Goal: Information Seeking & Learning: Find specific page/section

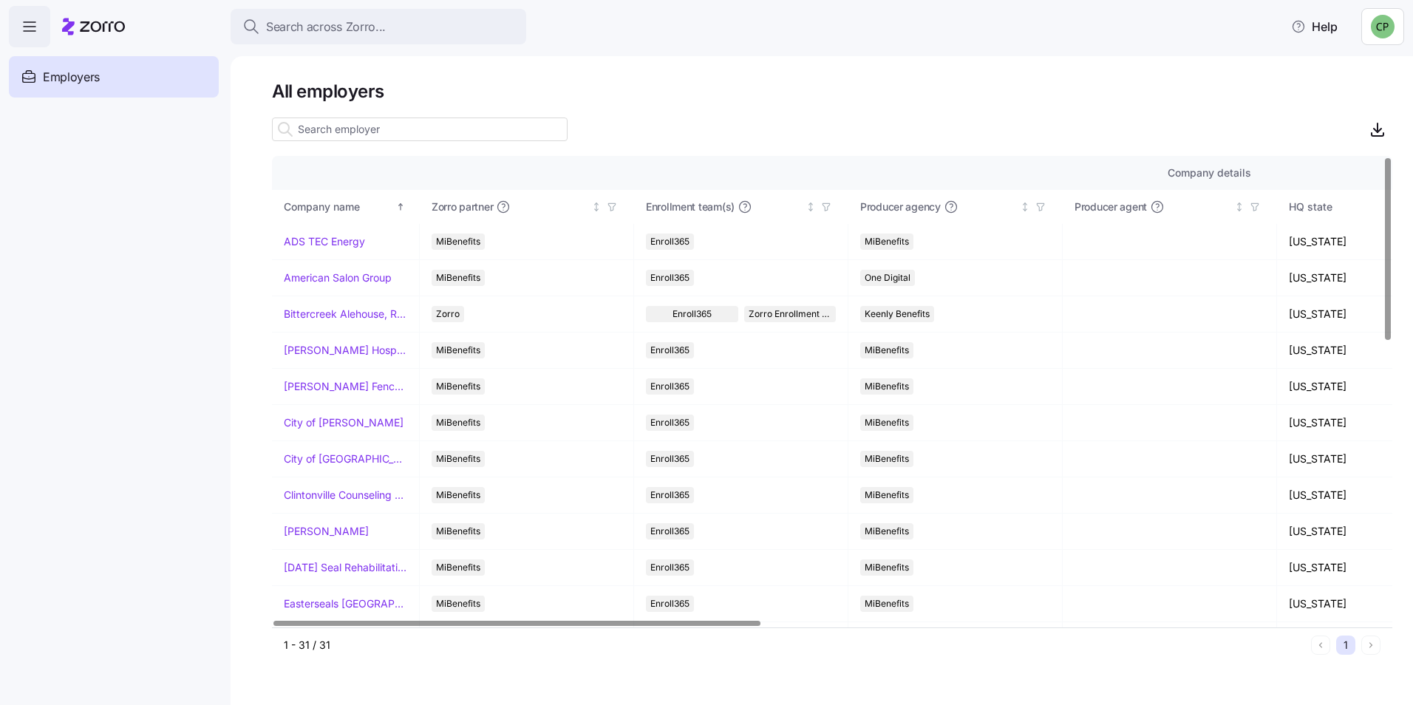
click at [444, 123] on input at bounding box center [420, 130] width 296 height 24
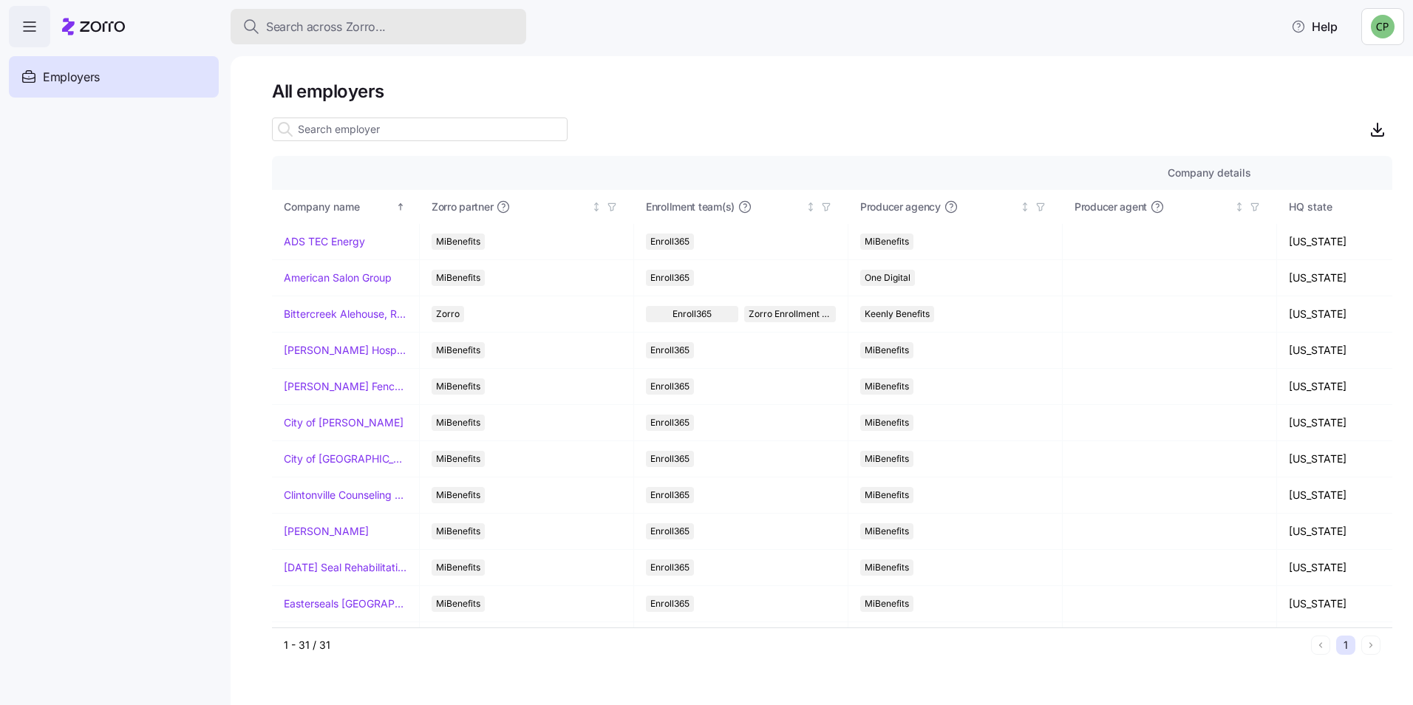
click at [316, 21] on span "Search across Zorro..." at bounding box center [326, 27] width 120 height 18
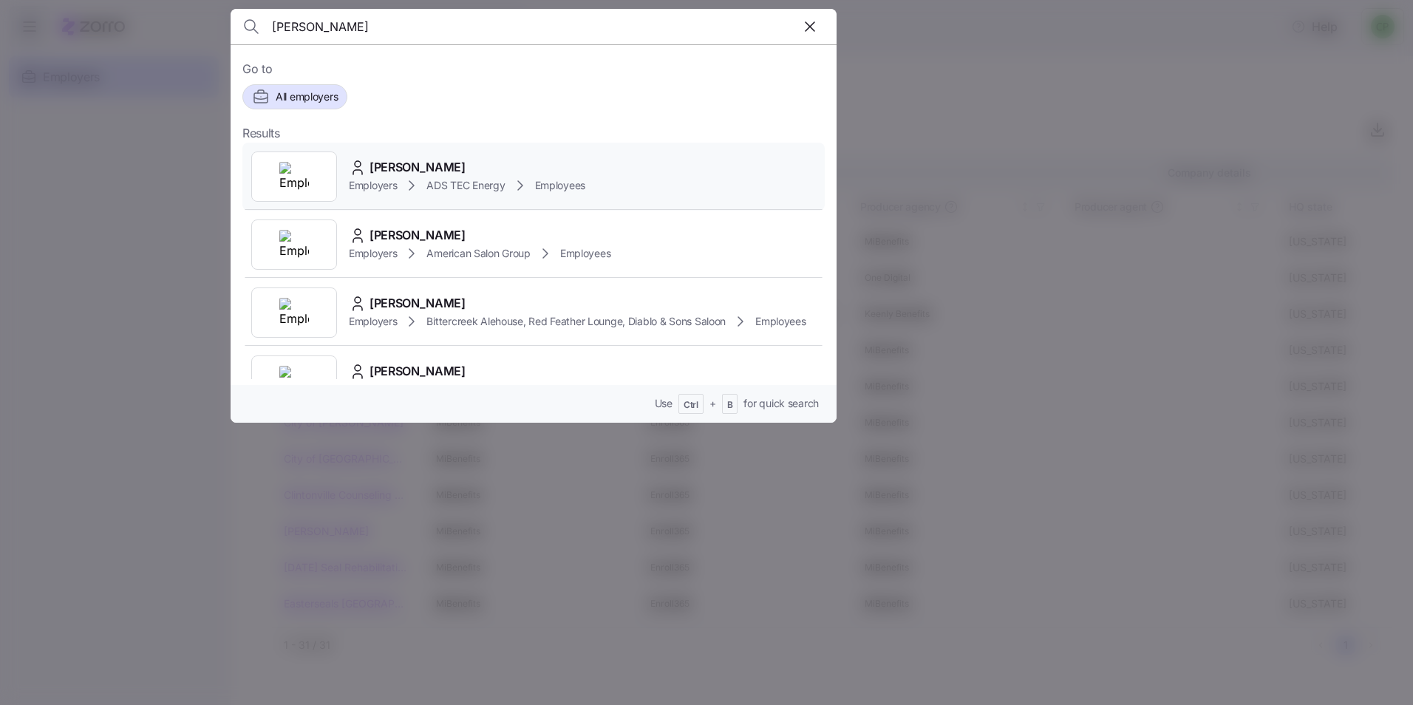
type input "[PERSON_NAME]"
click at [516, 163] on div "[PERSON_NAME]" at bounding box center [467, 167] width 237 height 18
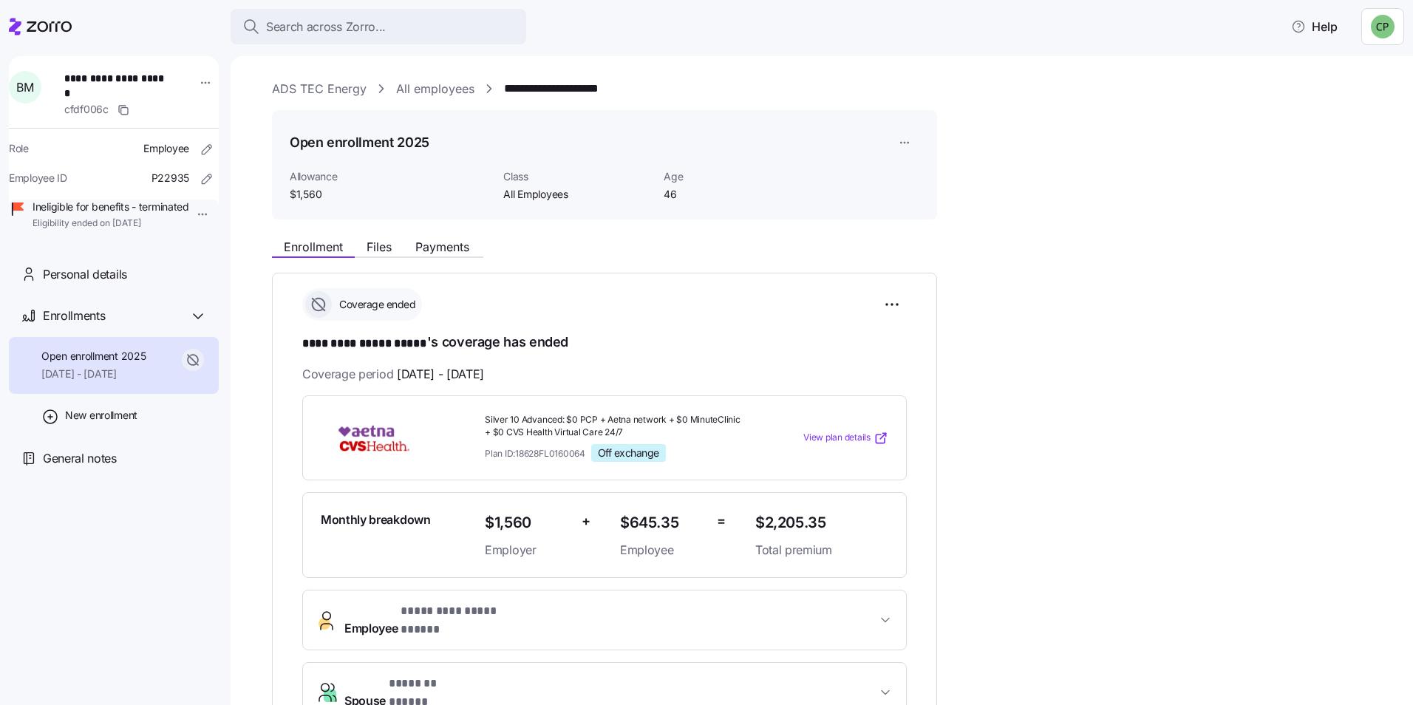
click at [480, 367] on span "[DATE] - [DATE]" at bounding box center [440, 374] width 87 height 18
click at [480, 365] on span "[DATE] - [DATE]" at bounding box center [440, 374] width 87 height 18
copy span "/"
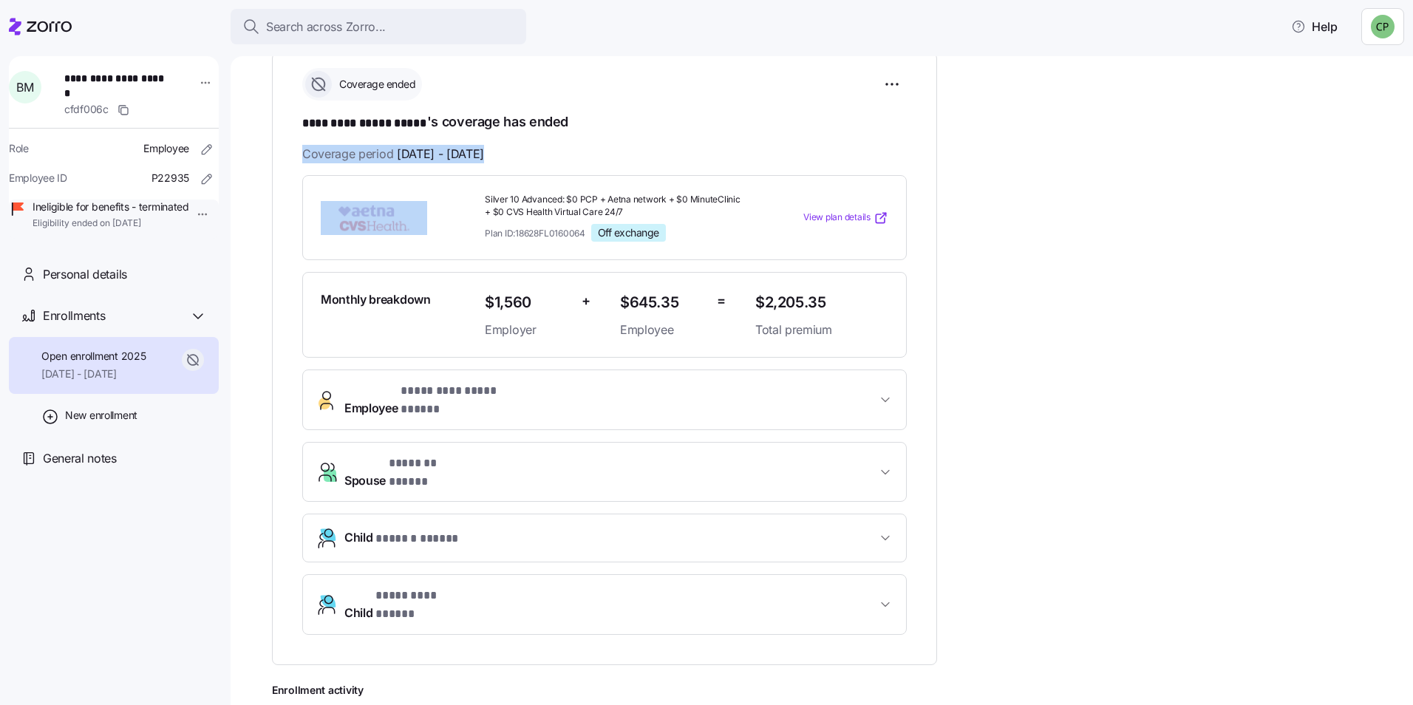
scroll to position [222, 0]
click at [867, 404] on button "**********" at bounding box center [604, 398] width 603 height 59
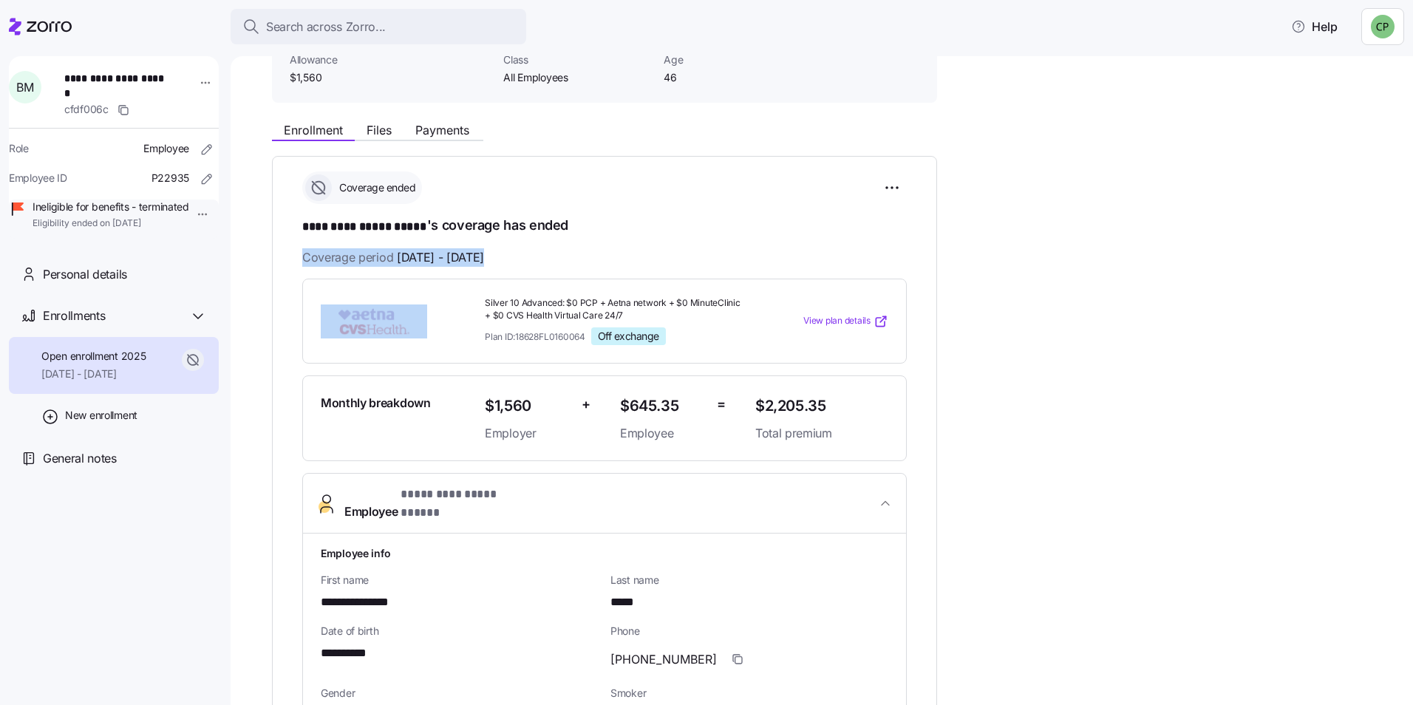
scroll to position [0, 0]
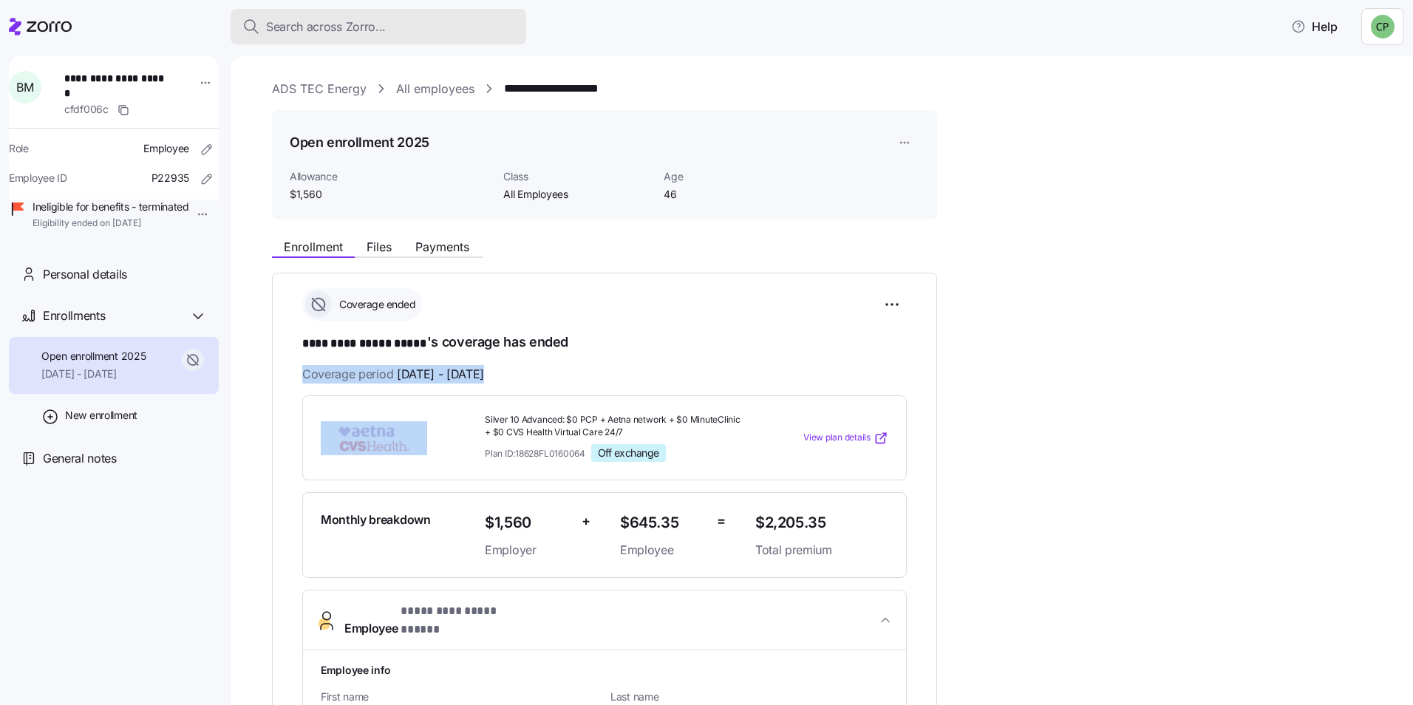
click at [463, 32] on div "Search across Zorro..." at bounding box center [378, 27] width 272 height 18
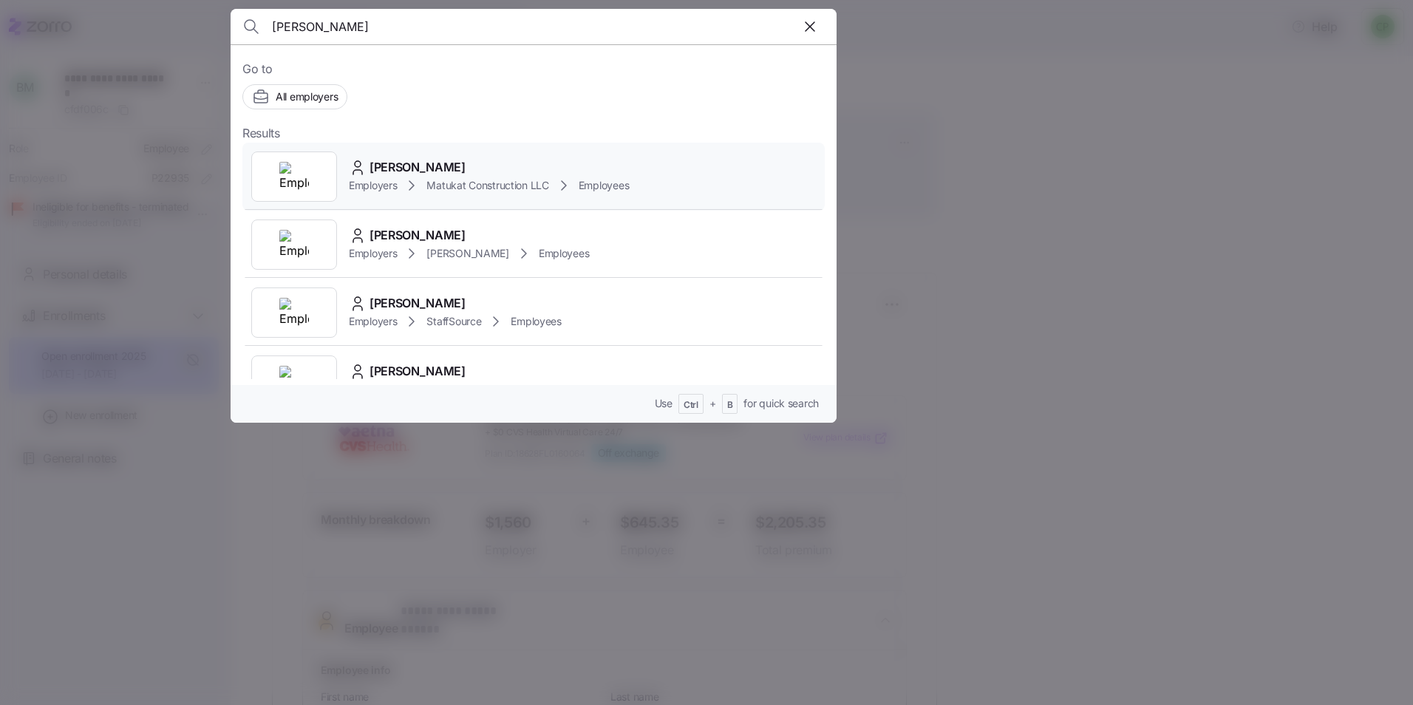
type input "[PERSON_NAME]"
click at [413, 168] on span "[PERSON_NAME]" at bounding box center [418, 167] width 96 height 18
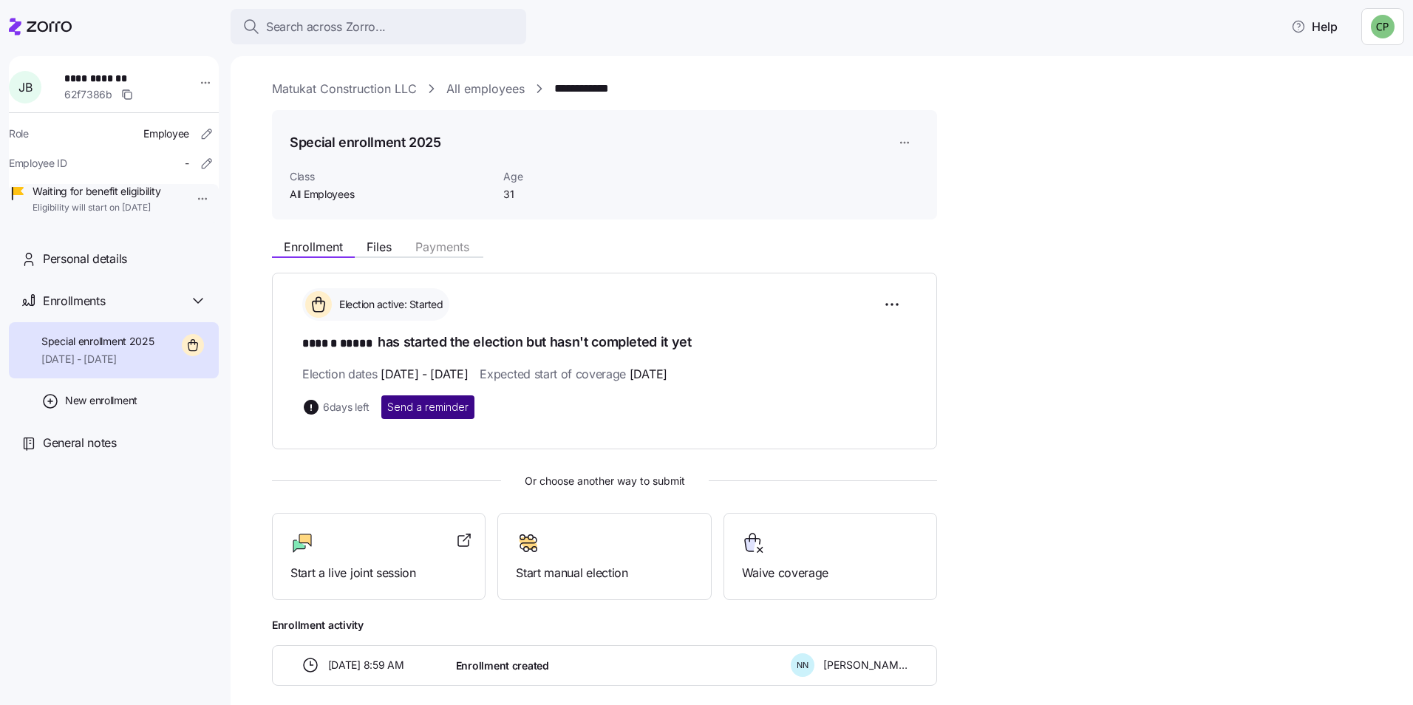
click at [419, 404] on span "Send a reminder" at bounding box center [427, 407] width 81 height 15
click at [376, 27] on span "Search across Zorro..." at bounding box center [326, 27] width 120 height 18
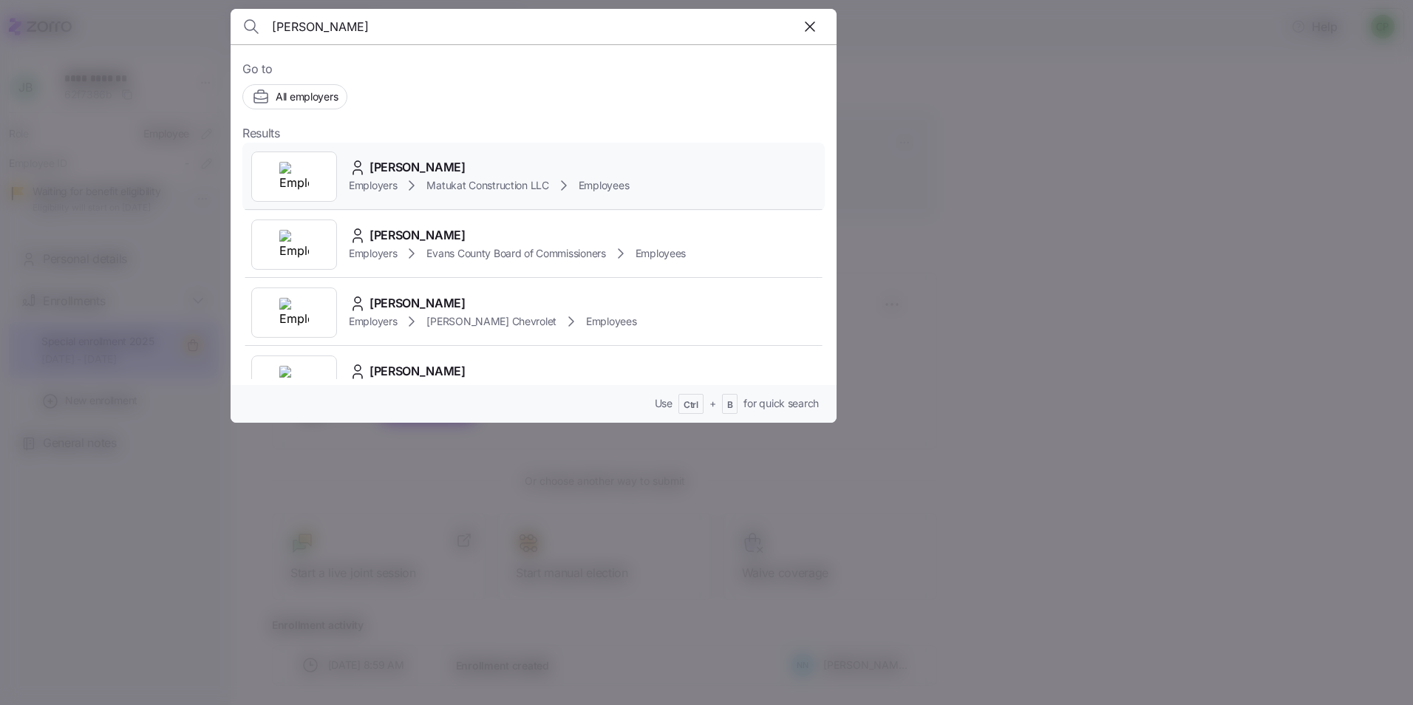
type input "[PERSON_NAME]"
click at [472, 178] on span "Matukat Construction LLC" at bounding box center [488, 185] width 122 height 15
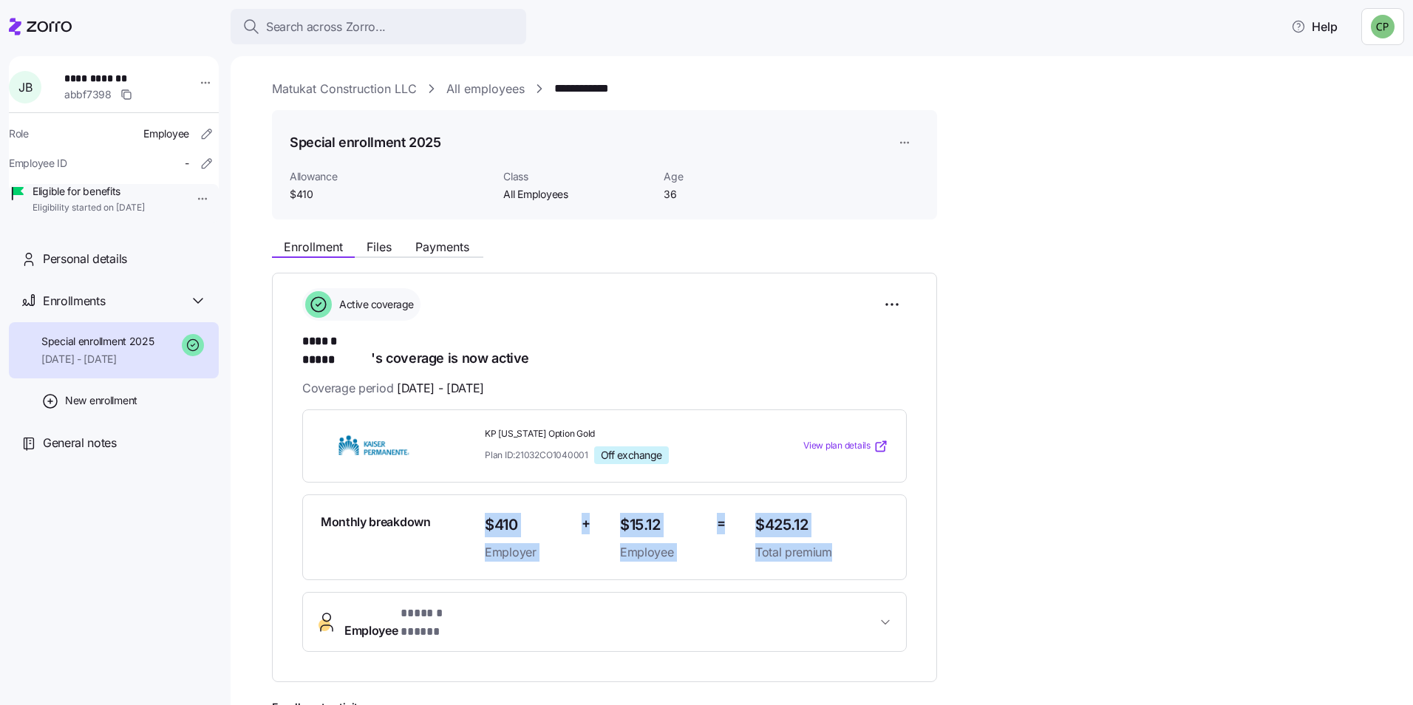
drag, startPoint x: 488, startPoint y: 511, endPoint x: 892, endPoint y: 549, distance: 406.2
click at [892, 549] on div "Monthly breakdown $410 Employer + $15.12 Employee = $425.12 Total premium" at bounding box center [604, 538] width 605 height 86
copy div "$410 Employer + $15.12 Employee = $425.12 Total premium"
click at [327, 27] on span "Search across Zorro..." at bounding box center [326, 27] width 120 height 18
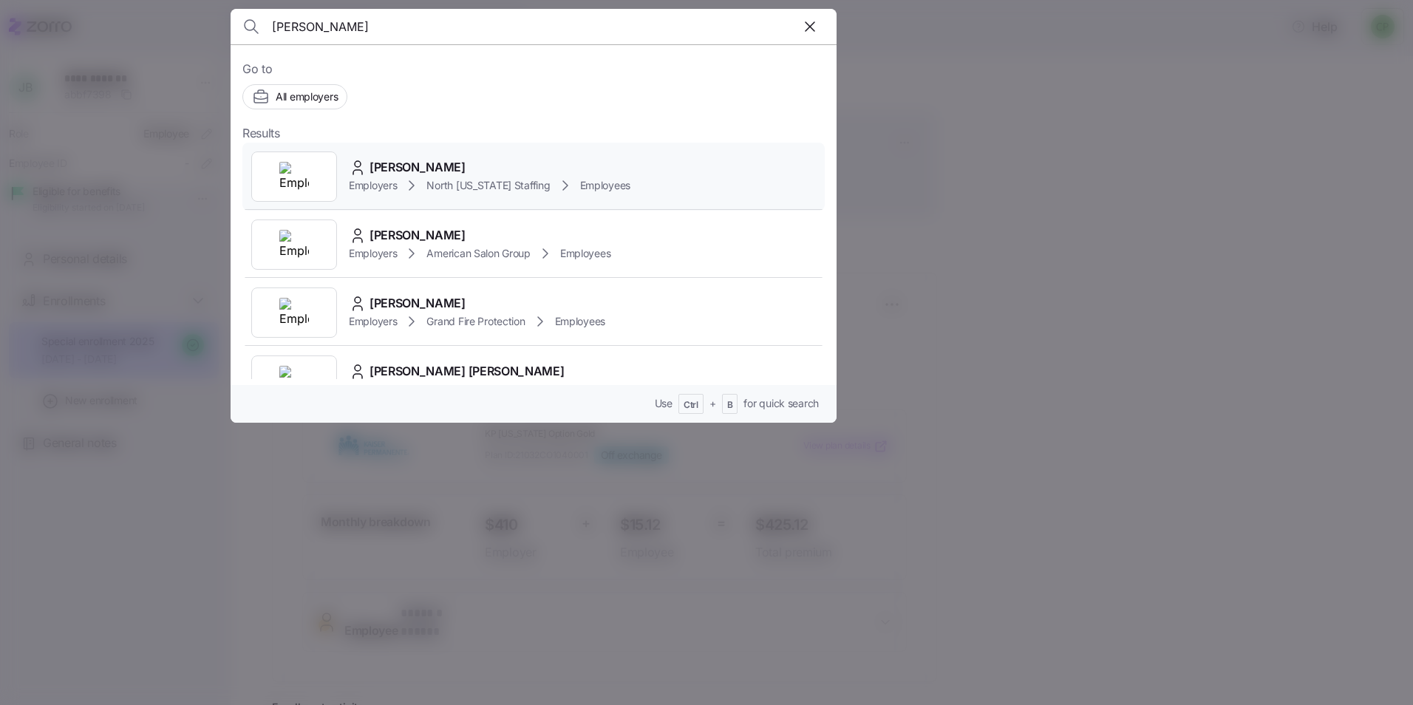
type input "[PERSON_NAME]"
click at [559, 192] on div "Employers [GEOGRAPHIC_DATA][US_STATE] Staffing Employees" at bounding box center [490, 186] width 282 height 18
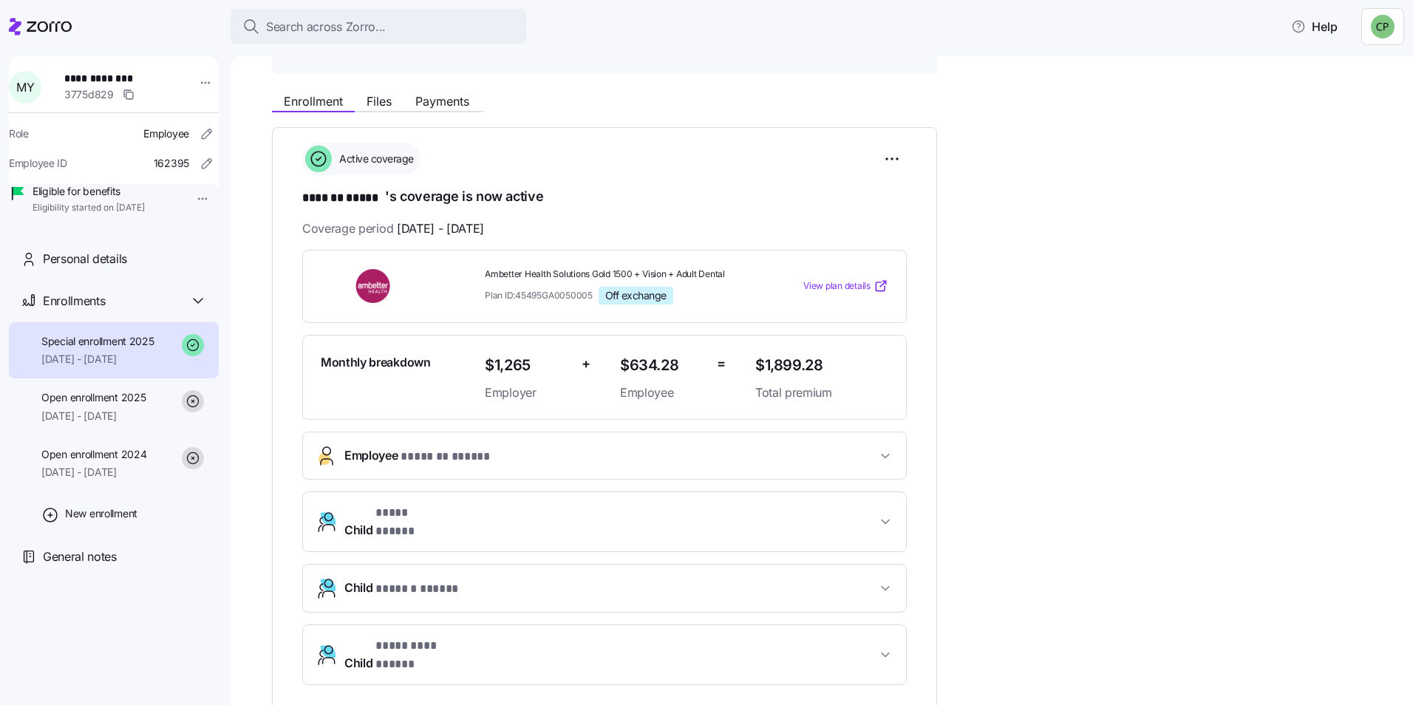
scroll to position [222, 0]
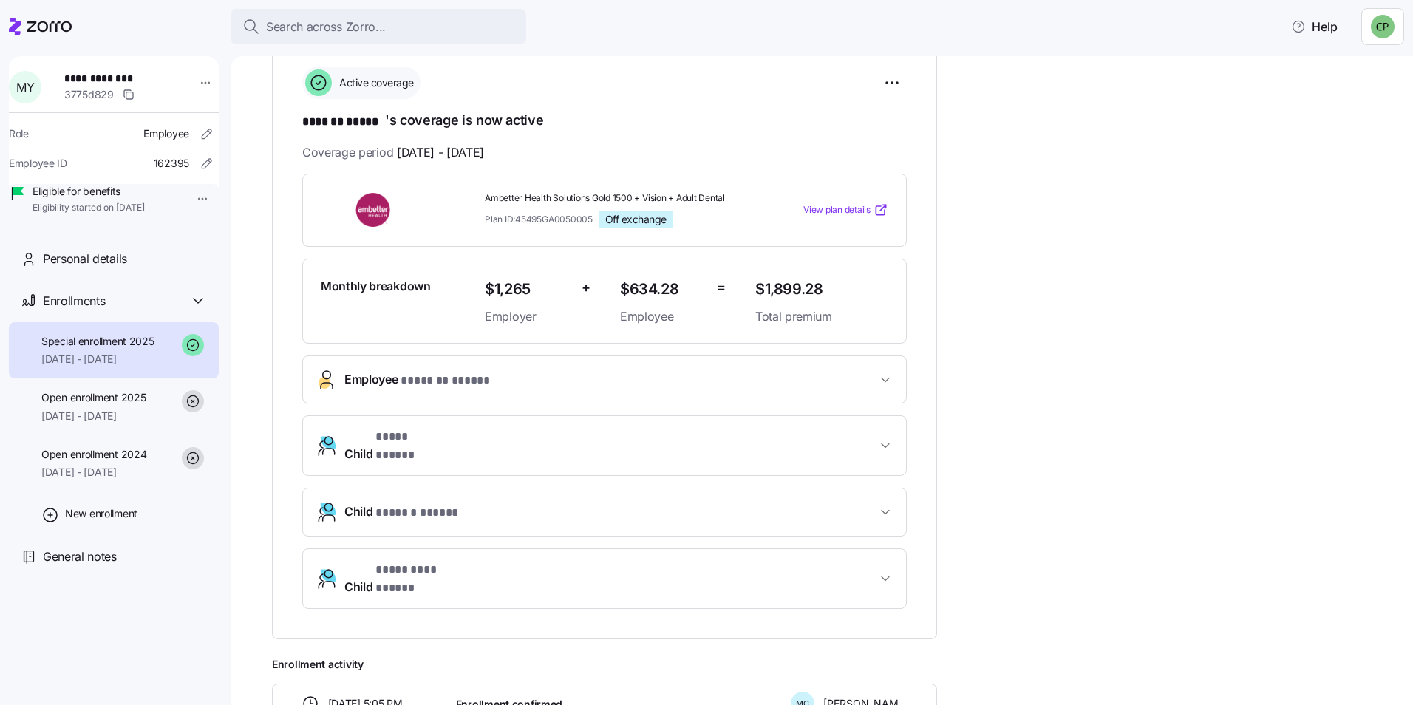
click at [746, 439] on span "Child * **** ***** *" at bounding box center [610, 445] width 532 height 35
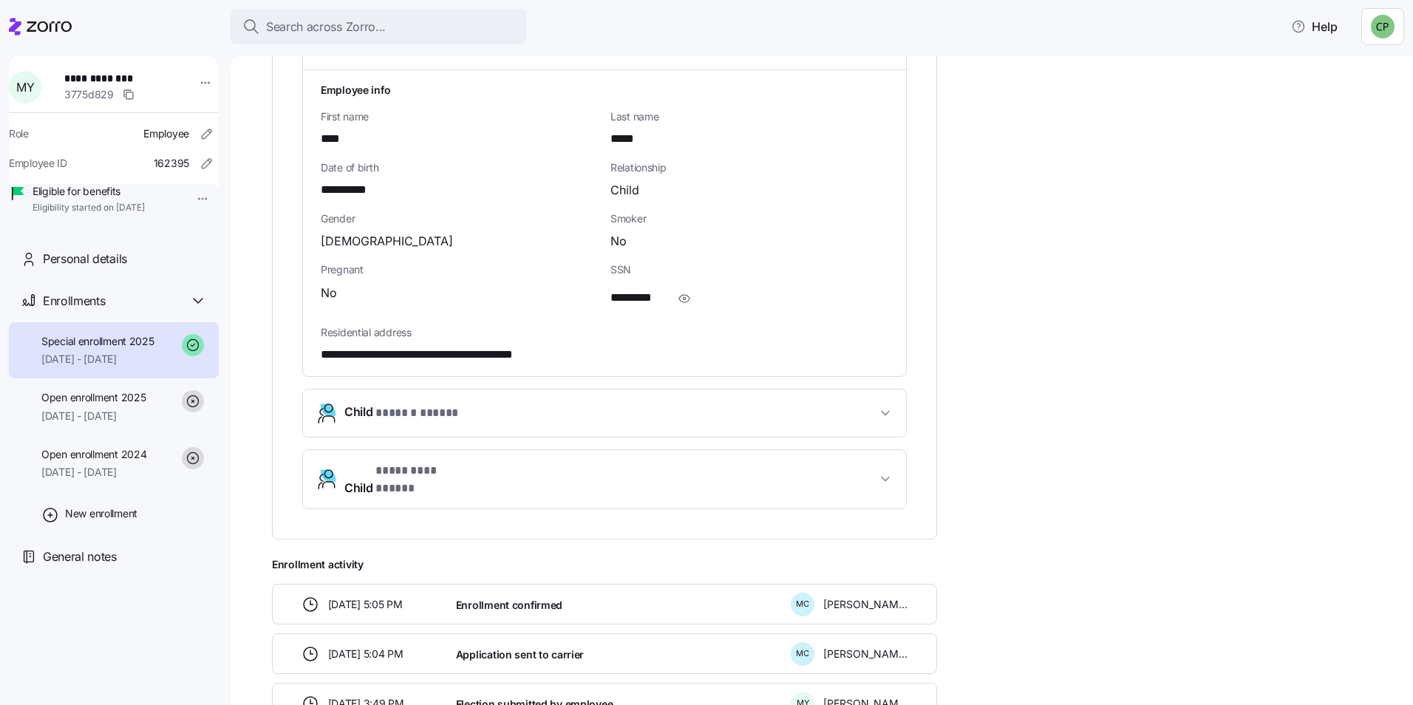
scroll to position [665, 0]
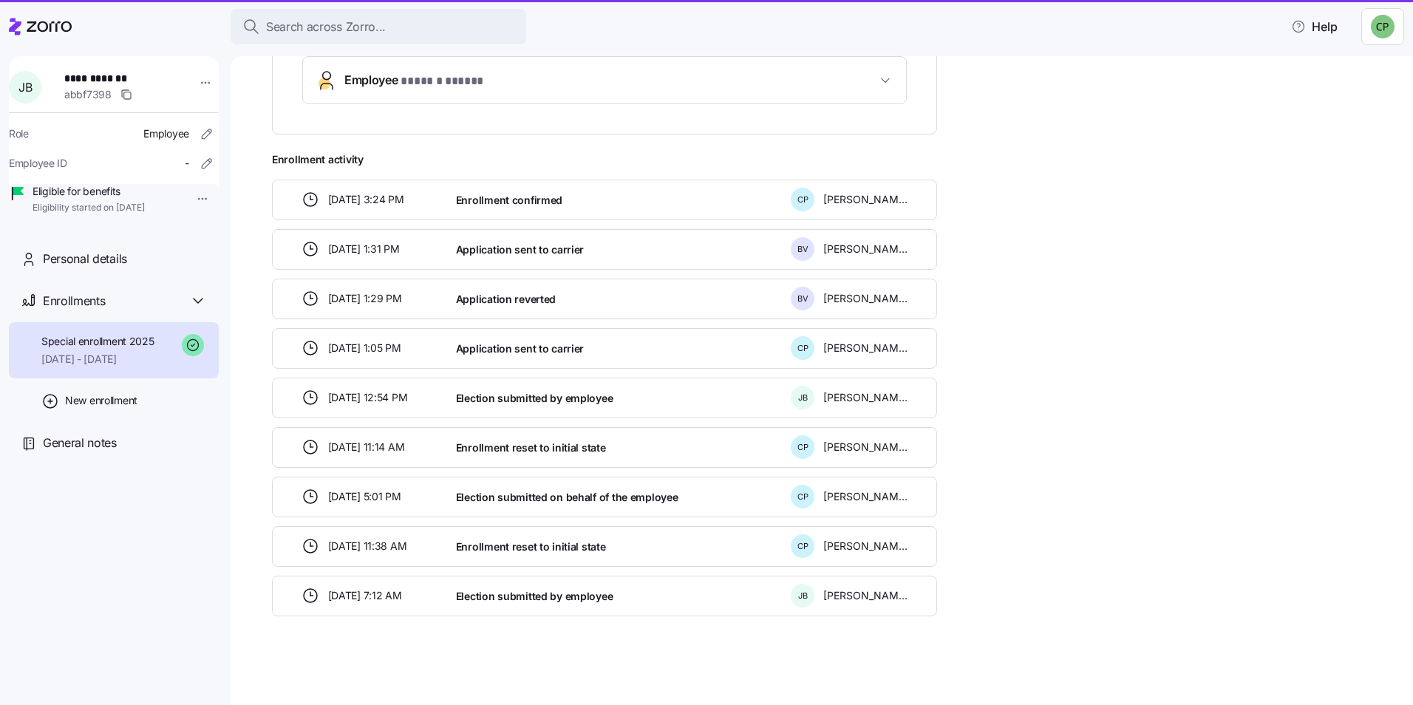
scroll to position [520, 0]
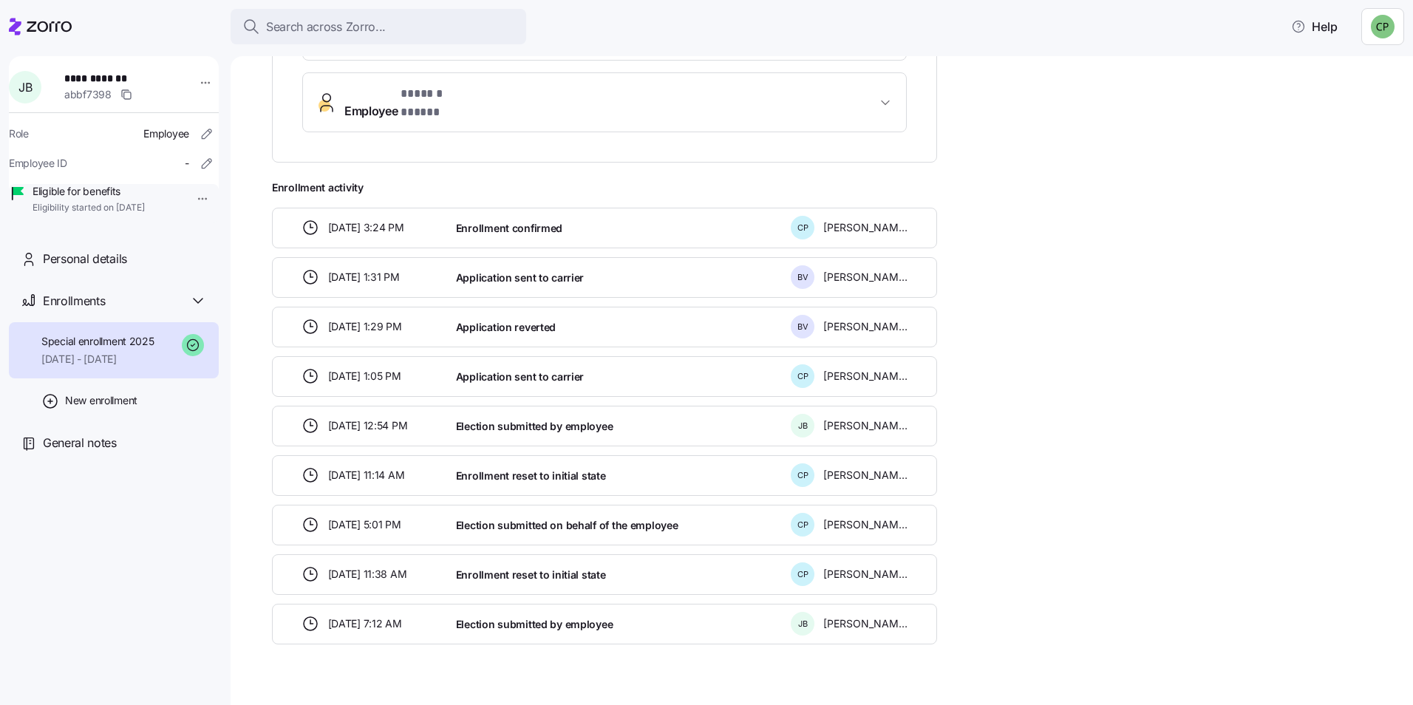
click at [91, 89] on span "abbf7398" at bounding box center [87, 94] width 47 height 15
click at [92, 280] on div "Personal details" at bounding box center [114, 259] width 210 height 42
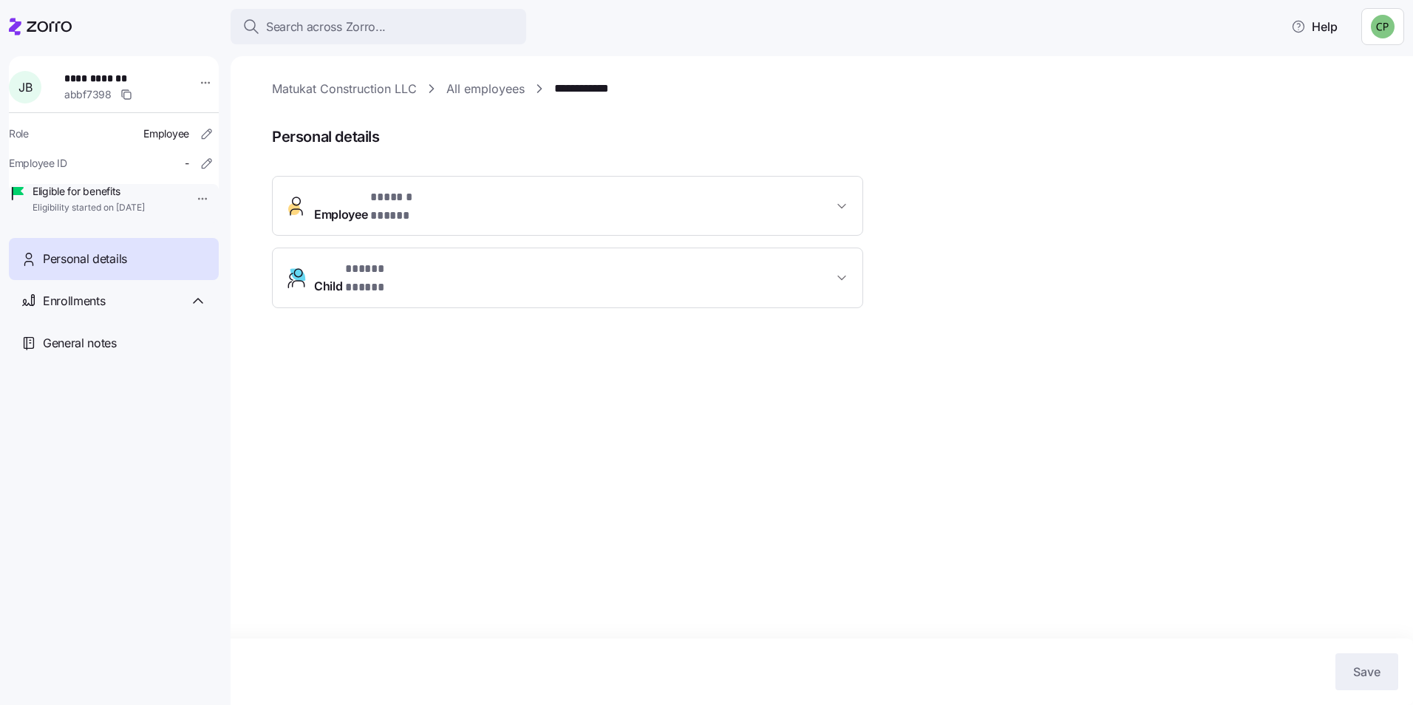
click at [552, 191] on span "Employee * ****** ***** *" at bounding box center [573, 206] width 519 height 35
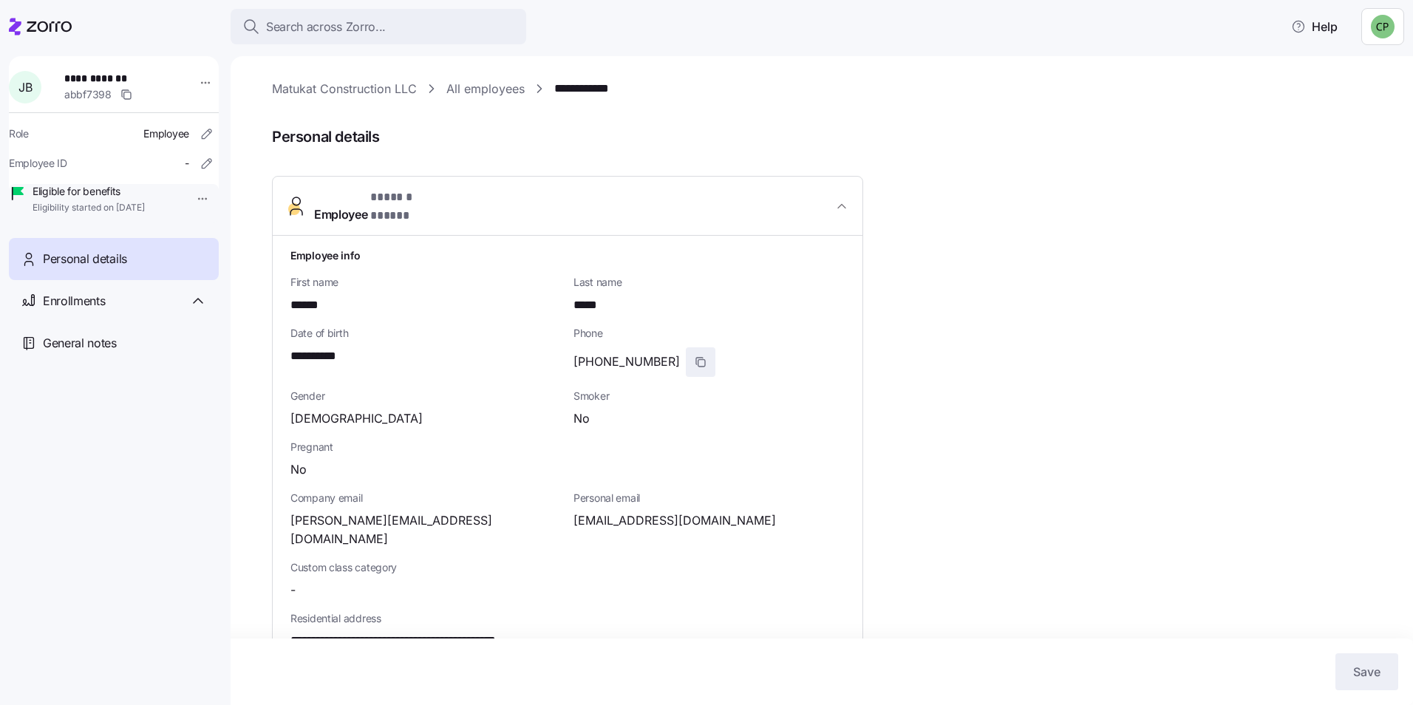
click at [688, 349] on span "button" at bounding box center [701, 362] width 28 height 28
click at [360, 512] on span "[PERSON_NAME][EMAIL_ADDRESS][DOMAIN_NAME]" at bounding box center [426, 530] width 271 height 37
copy span "matukat"
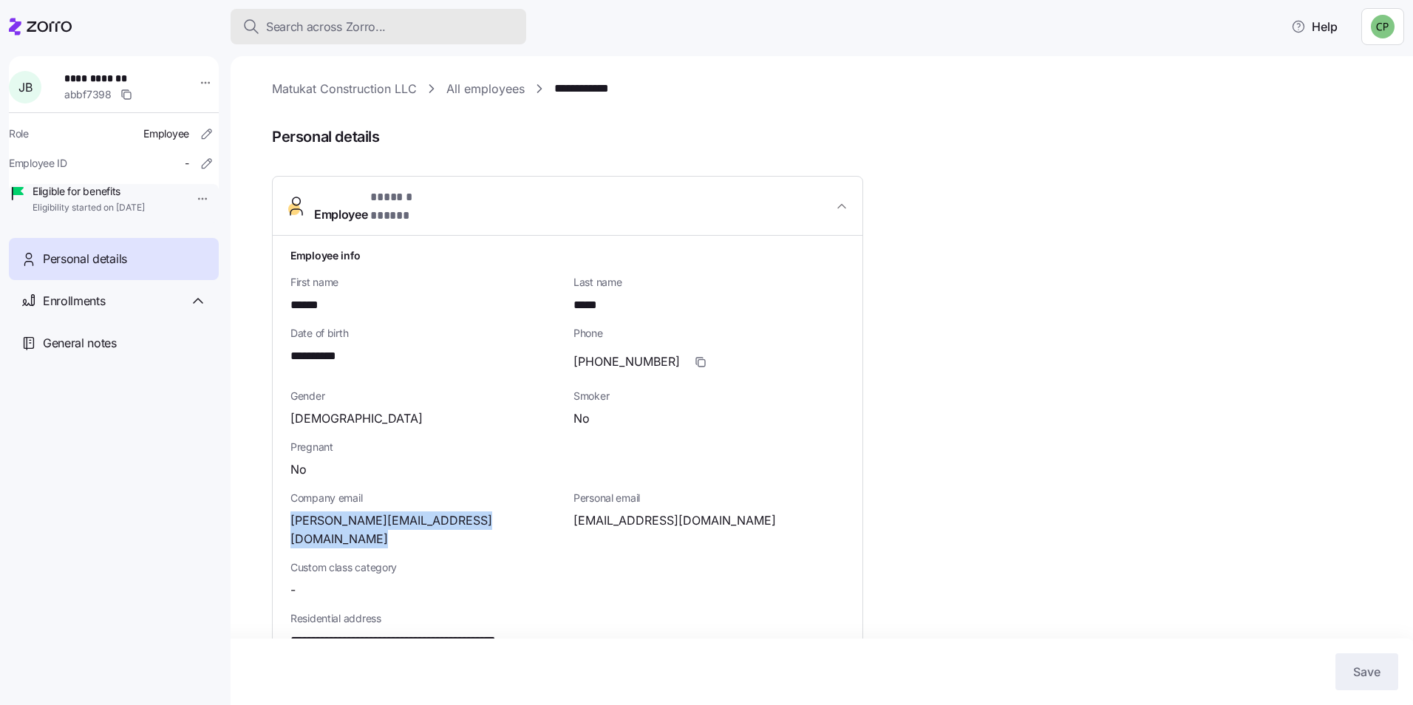
click at [392, 22] on div "Search across Zorro..." at bounding box center [378, 27] width 272 height 18
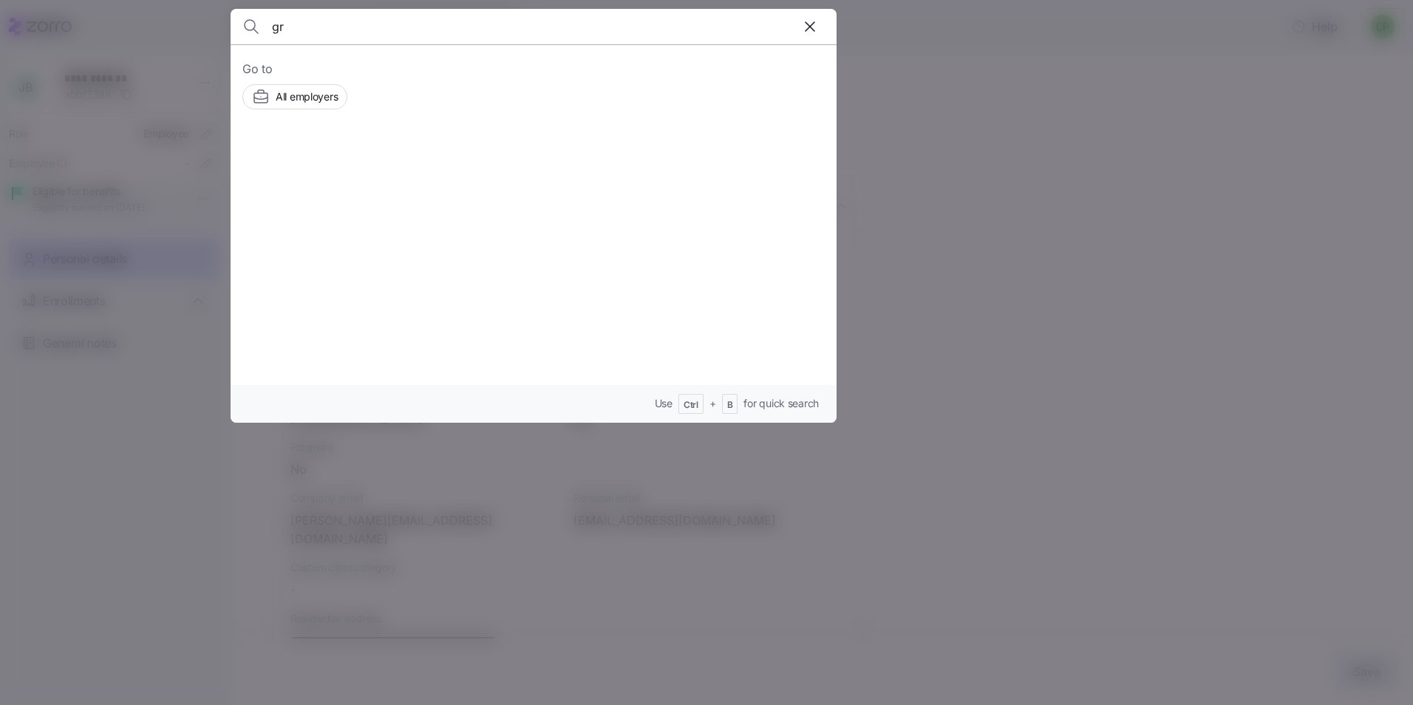
type input "g"
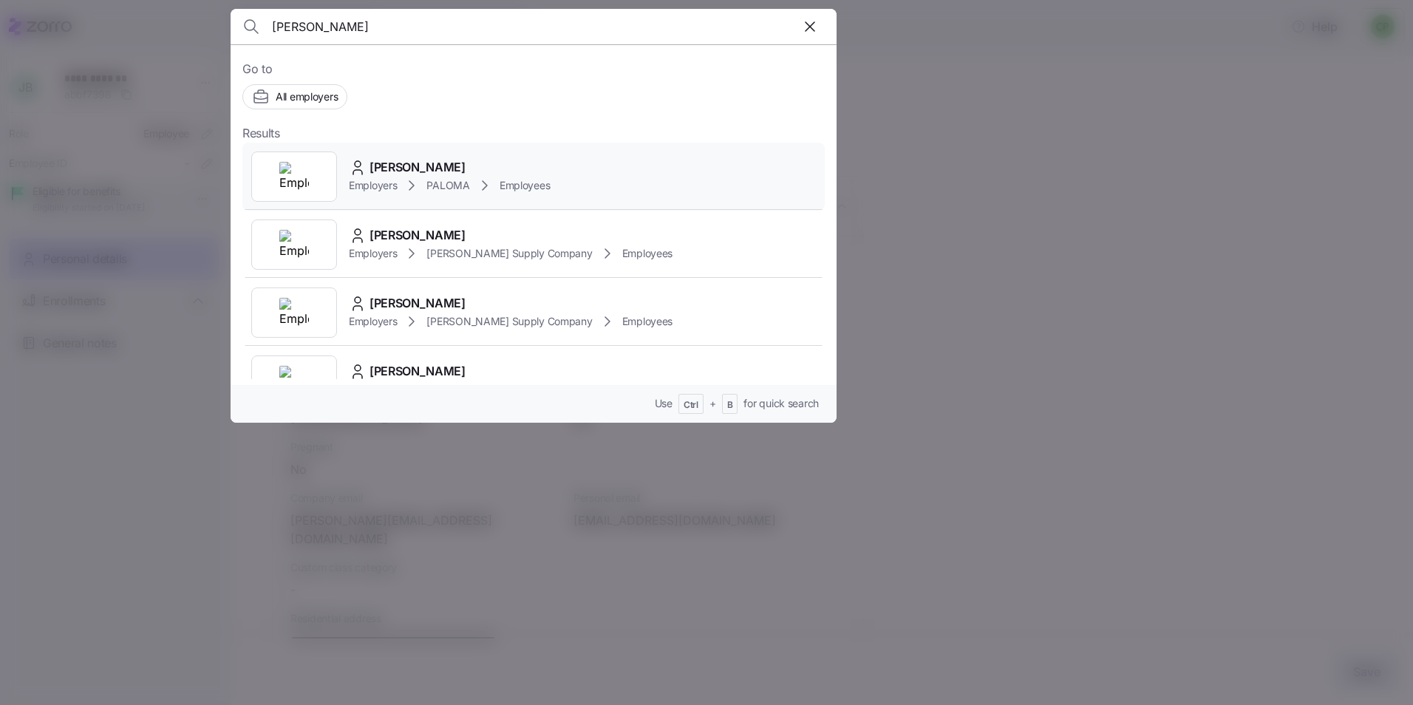
type input "[PERSON_NAME]"
click at [594, 177] on div "[PERSON_NAME] Employers PALOMA Employees" at bounding box center [533, 177] width 583 height 68
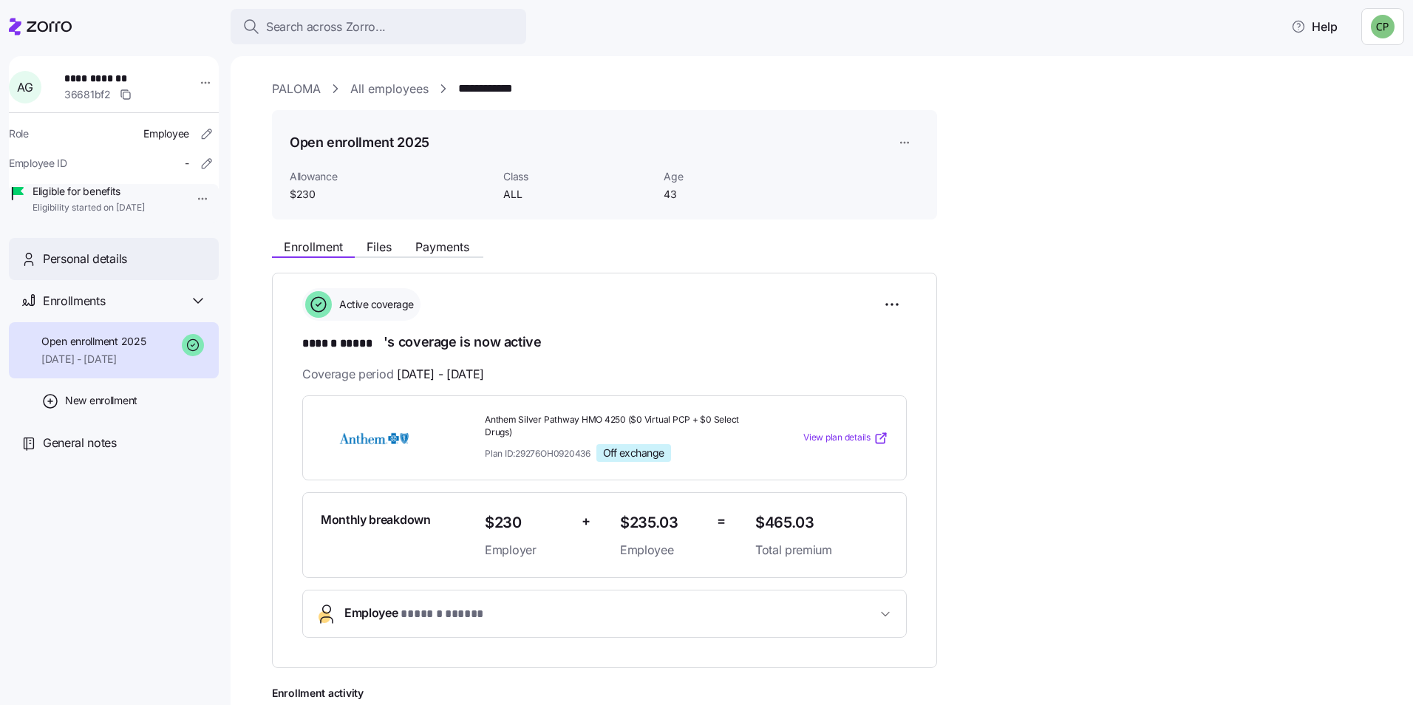
click at [158, 268] on div "Personal details" at bounding box center [125, 259] width 164 height 18
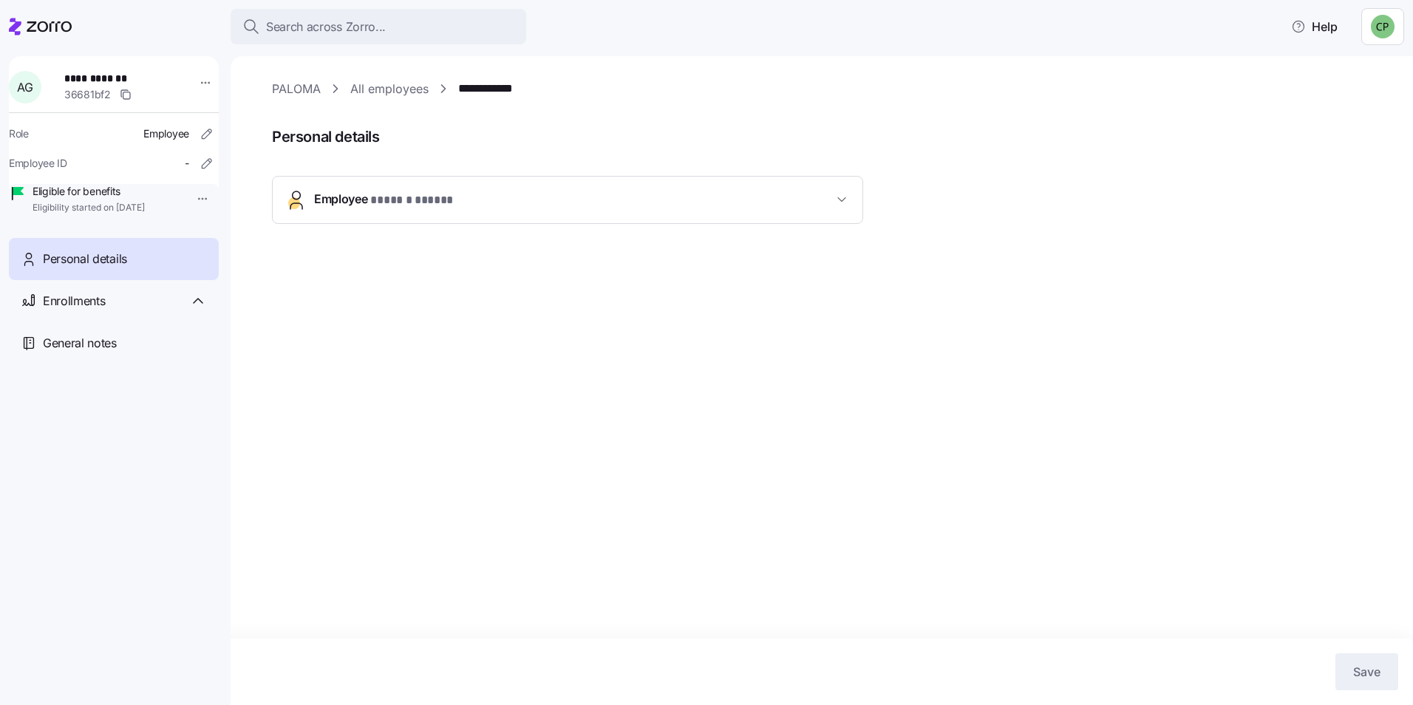
click at [529, 215] on button "Employee * ****** ***** *" at bounding box center [568, 200] width 590 height 47
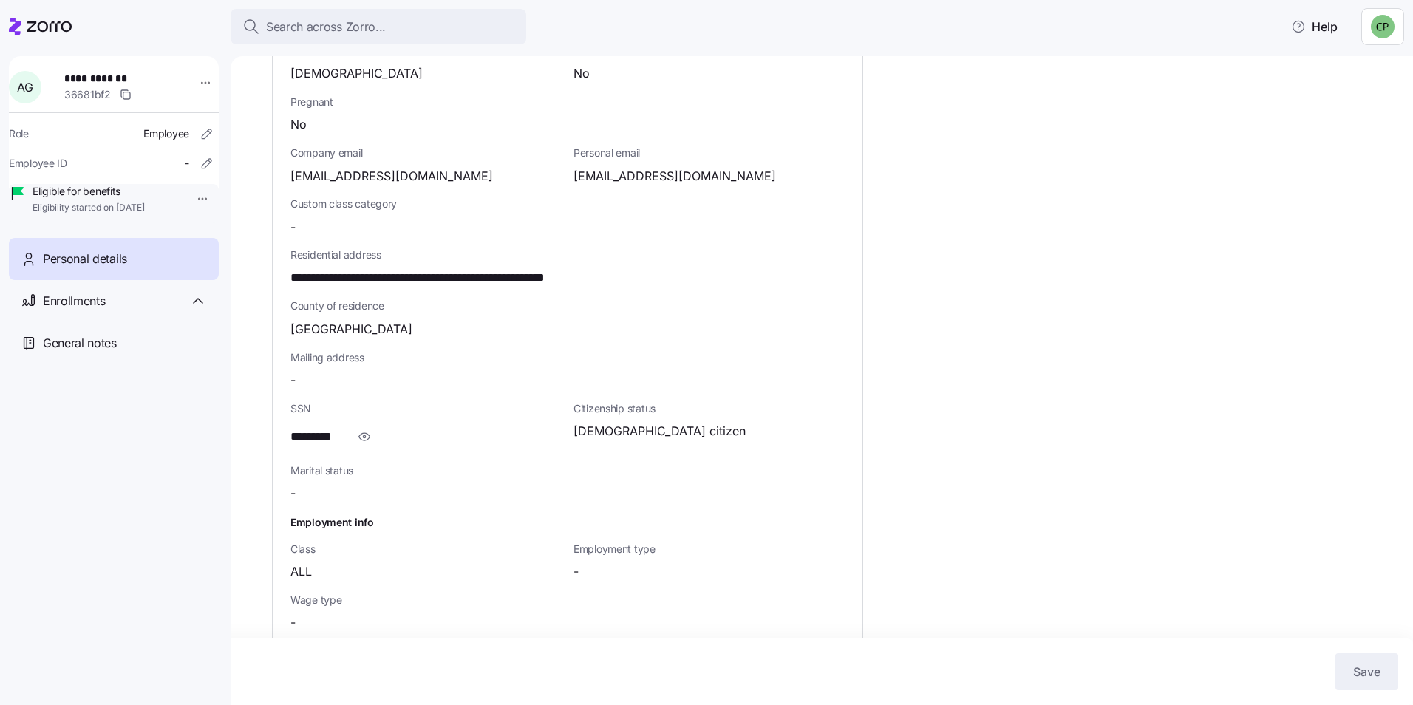
scroll to position [349, 0]
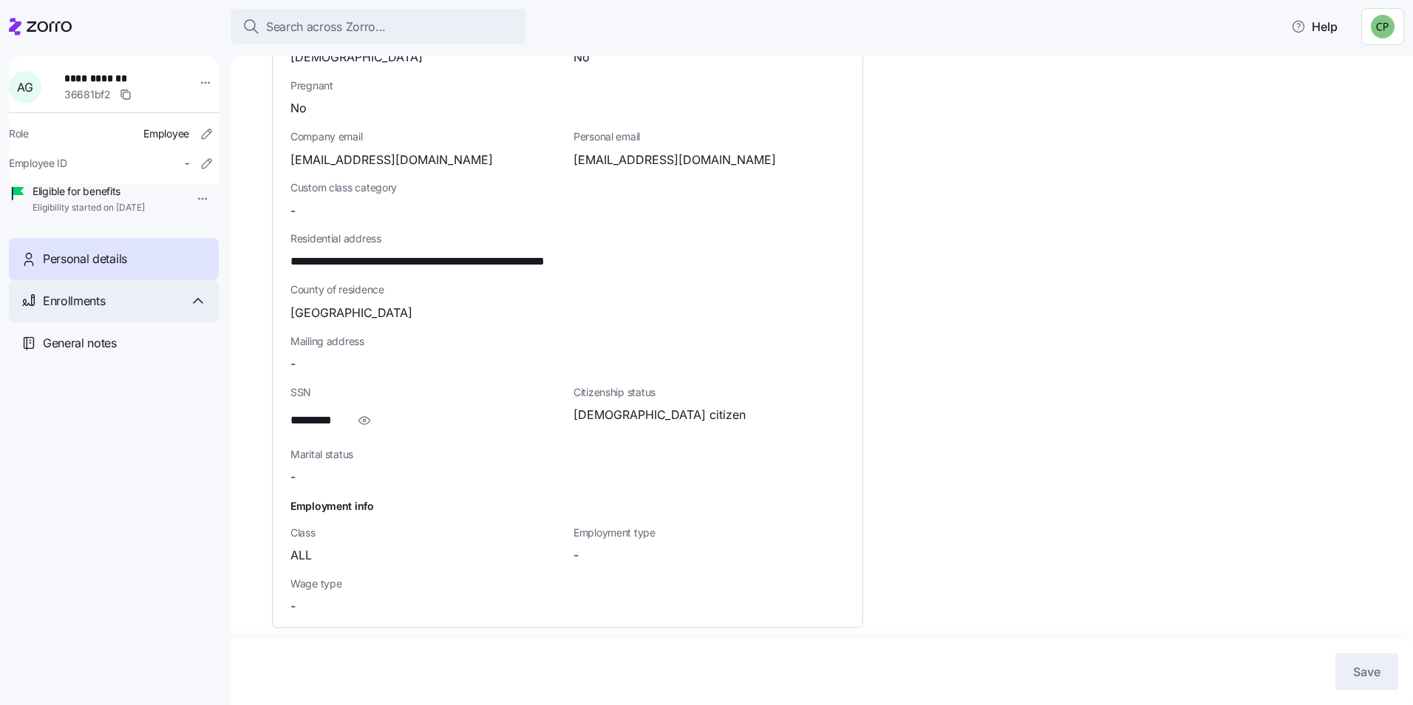
click at [161, 310] on div "Enrollments" at bounding box center [125, 301] width 164 height 18
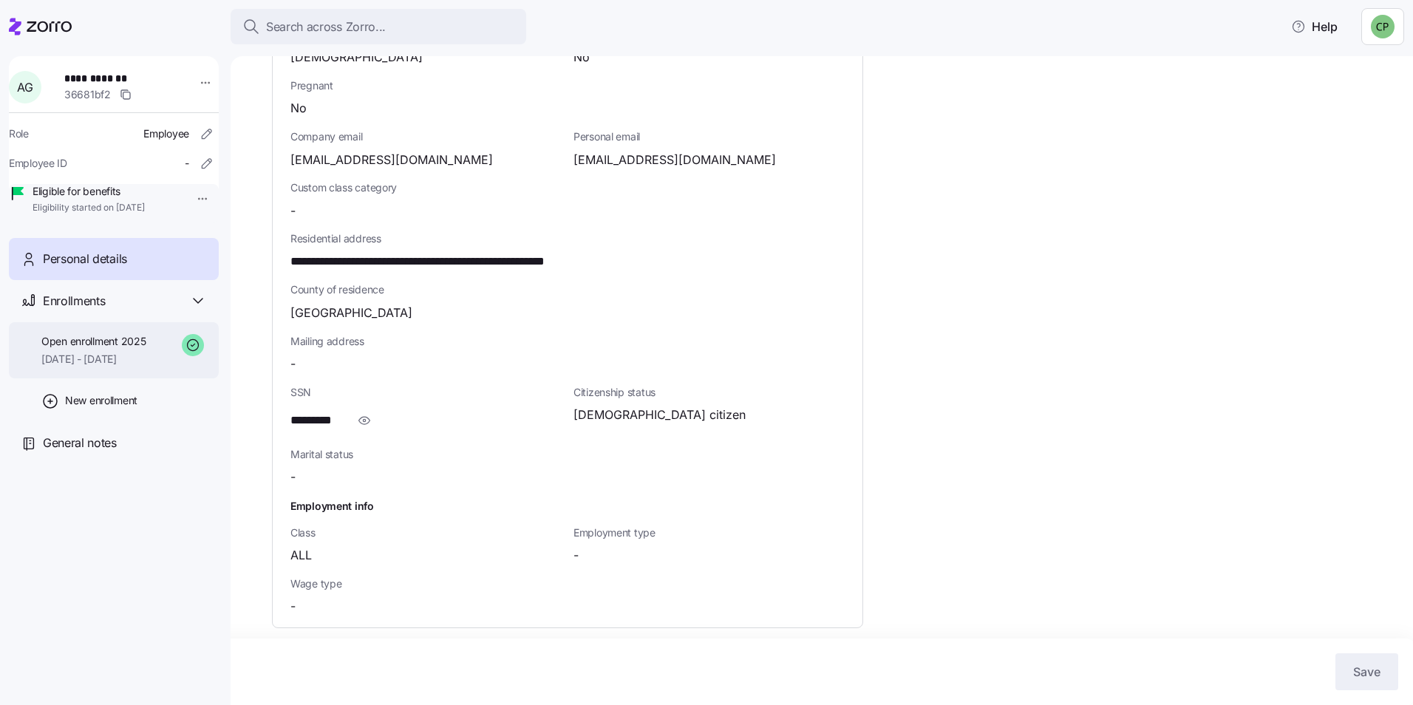
click at [118, 367] on span "[DATE] - [DATE]" at bounding box center [93, 359] width 104 height 15
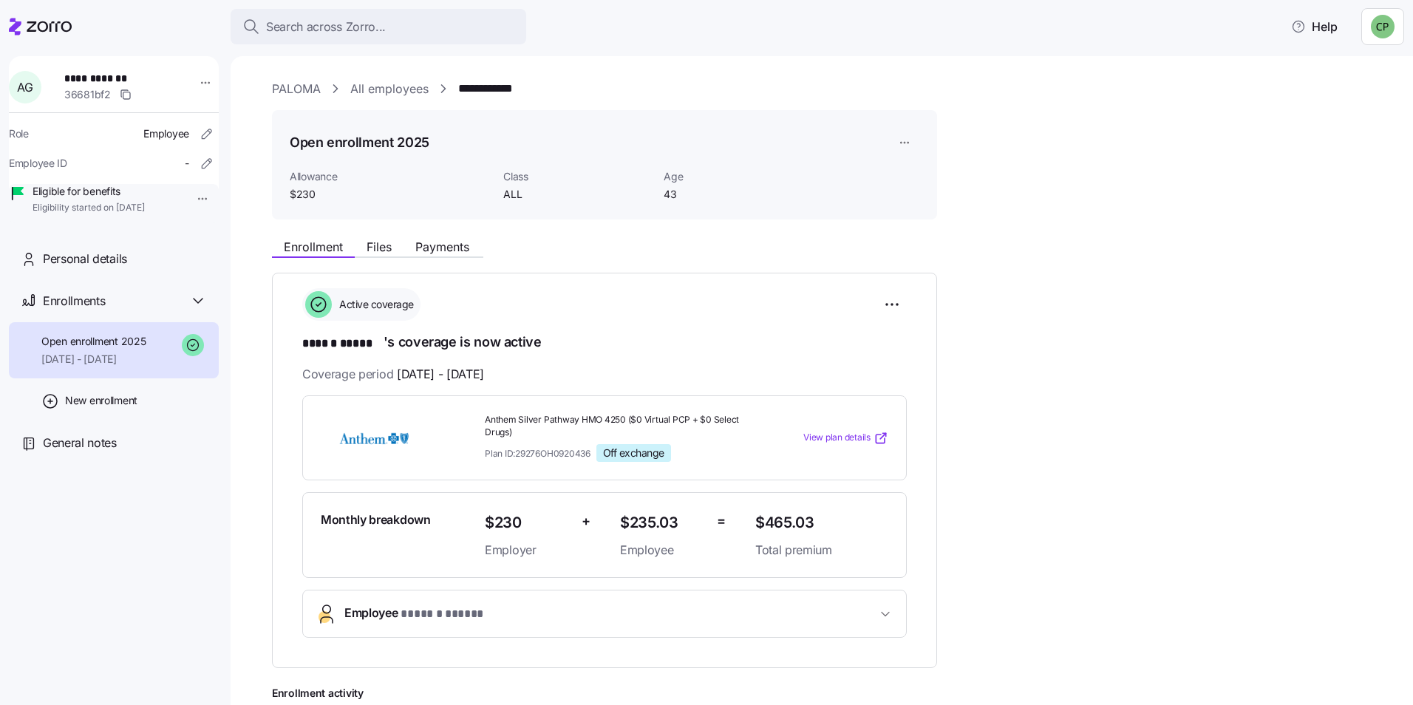
click at [451, 258] on div "Enrollment Files Payments" at bounding box center [377, 249] width 211 height 18
click at [451, 252] on span "Payments" at bounding box center [442, 247] width 54 height 12
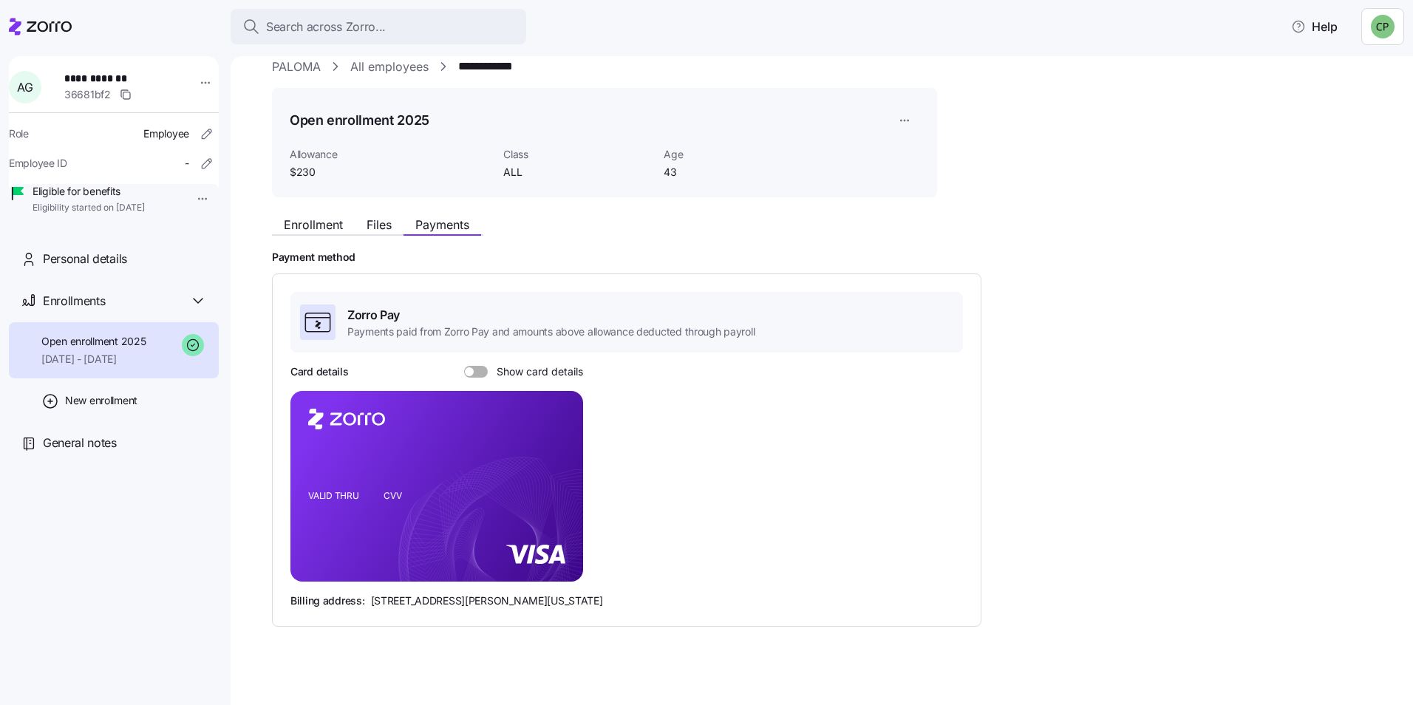
scroll to position [33, 0]
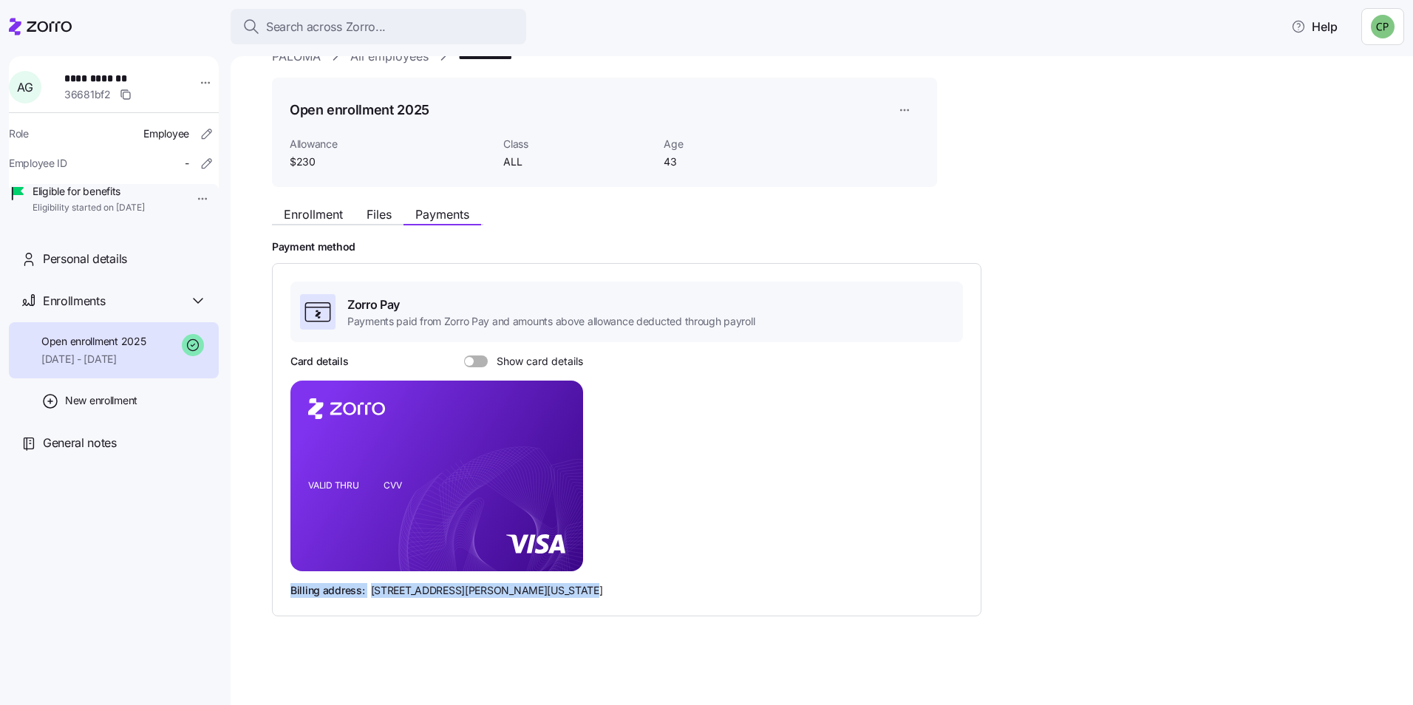
drag, startPoint x: 291, startPoint y: 592, endPoint x: 600, endPoint y: 596, distance: 309.8
click at [600, 596] on div "Billing address: [STREET_ADDRESS][PERSON_NAME][US_STATE]" at bounding box center [627, 590] width 673 height 15
copy div "Billing address: [STREET_ADDRESS][PERSON_NAME][US_STATE]"
click at [386, 10] on button "Search across Zorro..." at bounding box center [379, 26] width 296 height 35
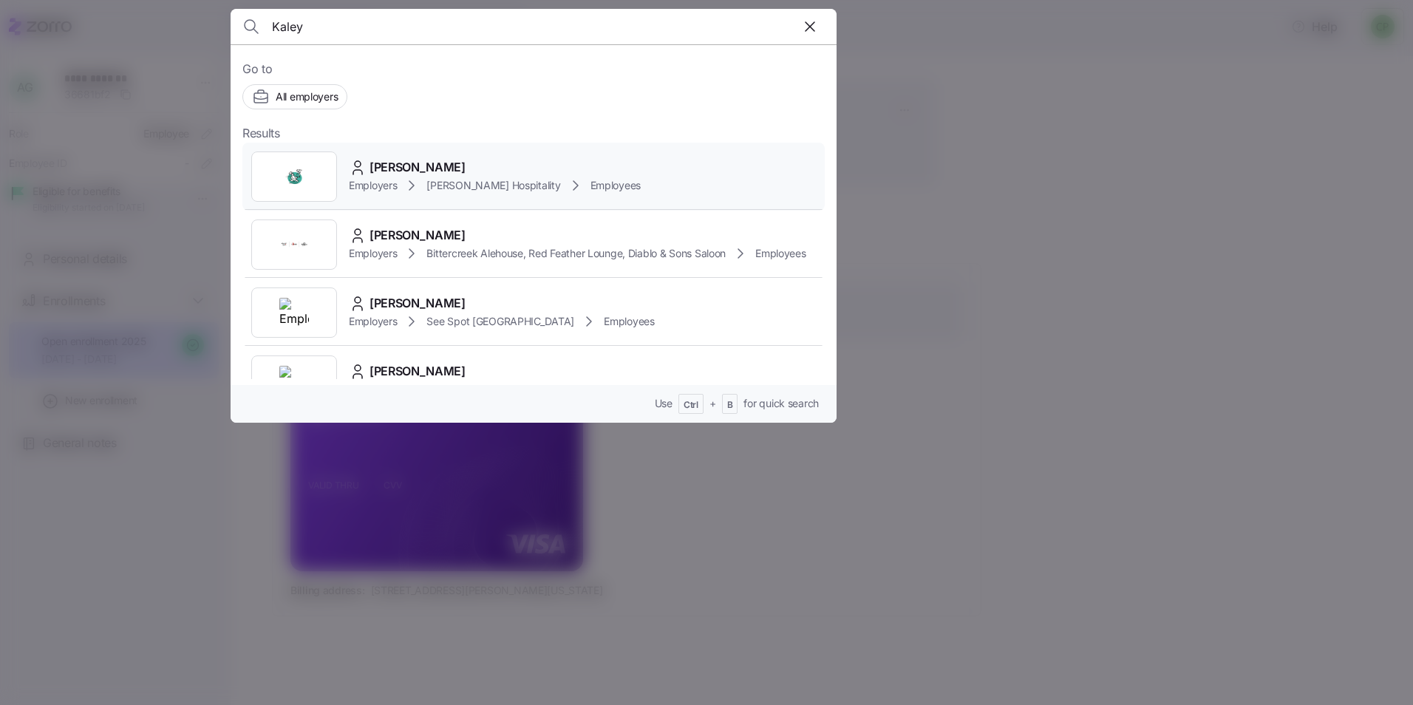
type input "Kaley"
click at [461, 180] on span "[PERSON_NAME] Hospitality" at bounding box center [494, 185] width 134 height 15
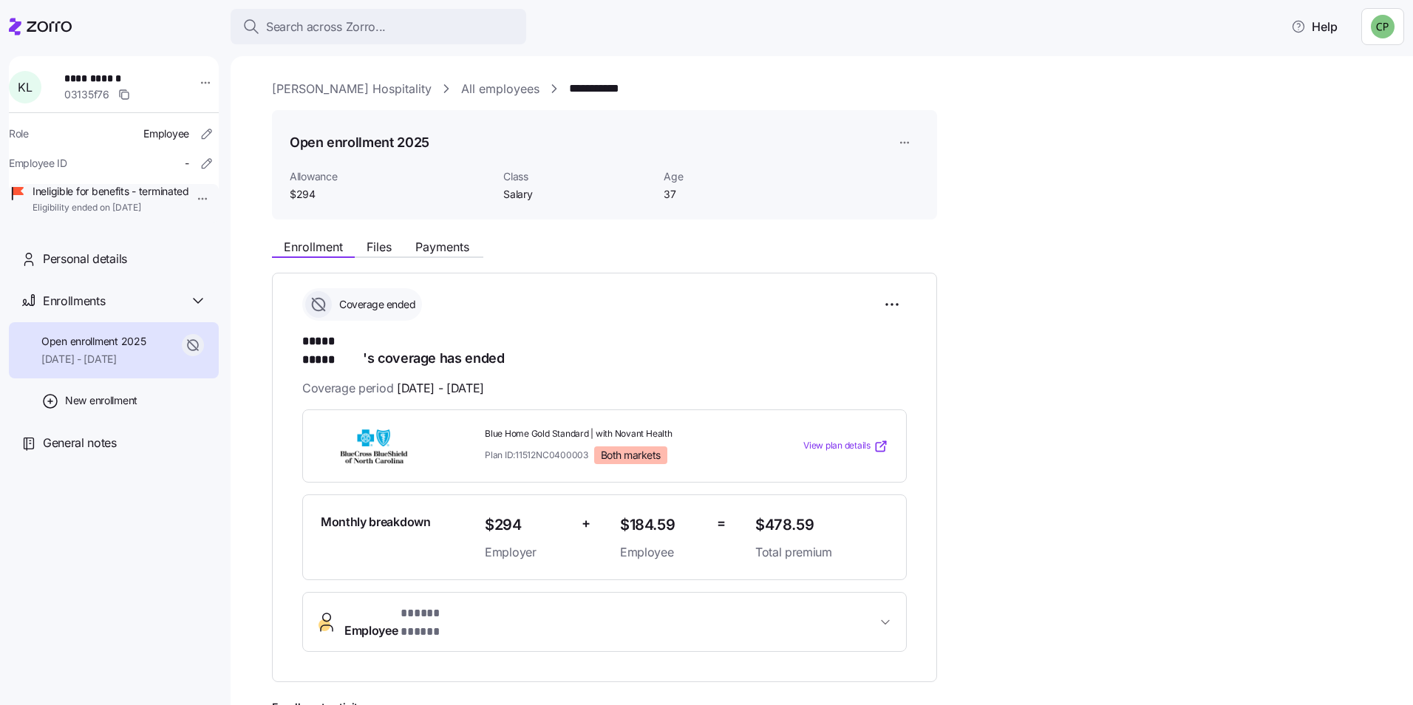
click at [477, 379] on span "[DATE] - [DATE]" at bounding box center [440, 388] width 87 height 18
copy span "/"
click at [616, 428] on span "Blue Home Gold Standard | with Novant Health" at bounding box center [614, 434] width 259 height 13
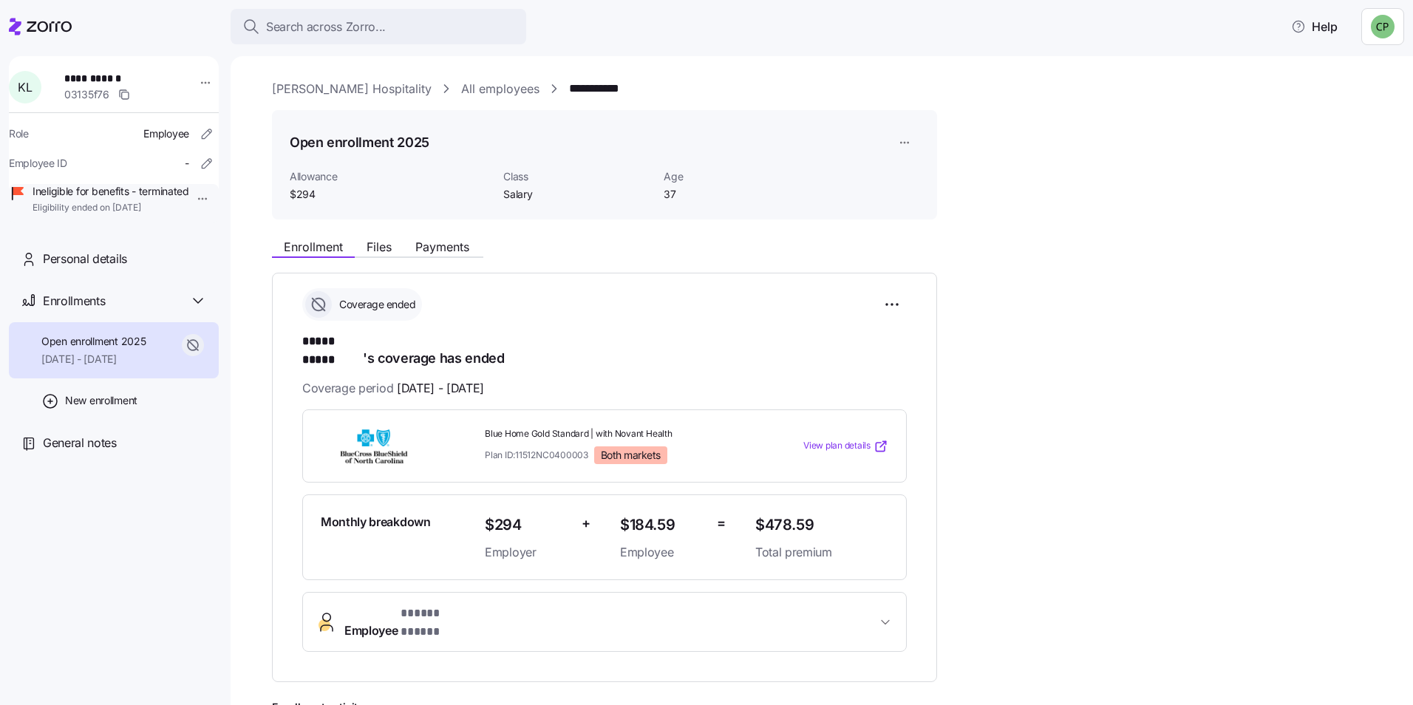
click at [616, 428] on span "Blue Home Gold Standard | with Novant Health" at bounding box center [614, 434] width 259 height 13
copy span "Blue Home Gold Standard | with Novant Health"
click at [869, 439] on span "View plan details" at bounding box center [837, 446] width 67 height 14
click at [75, 268] on span "Personal details" at bounding box center [85, 259] width 84 height 18
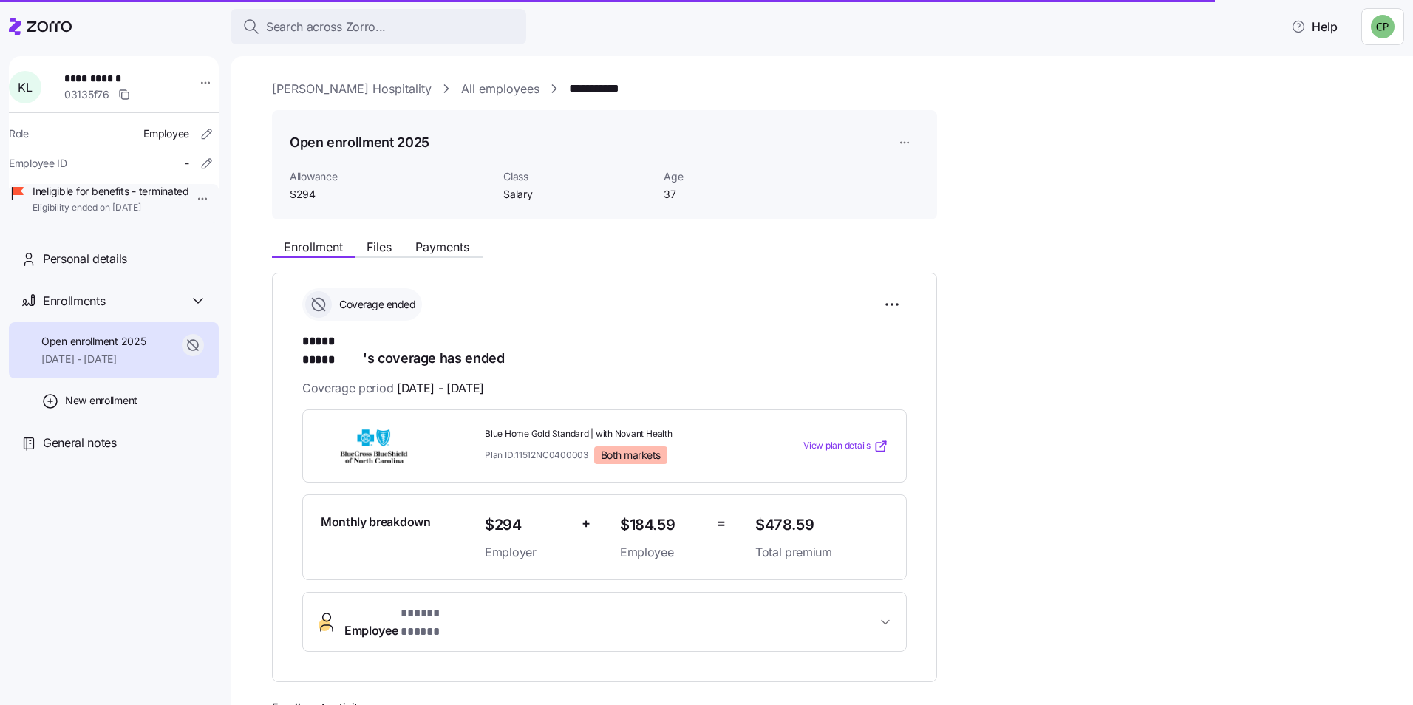
scroll to position [55, 0]
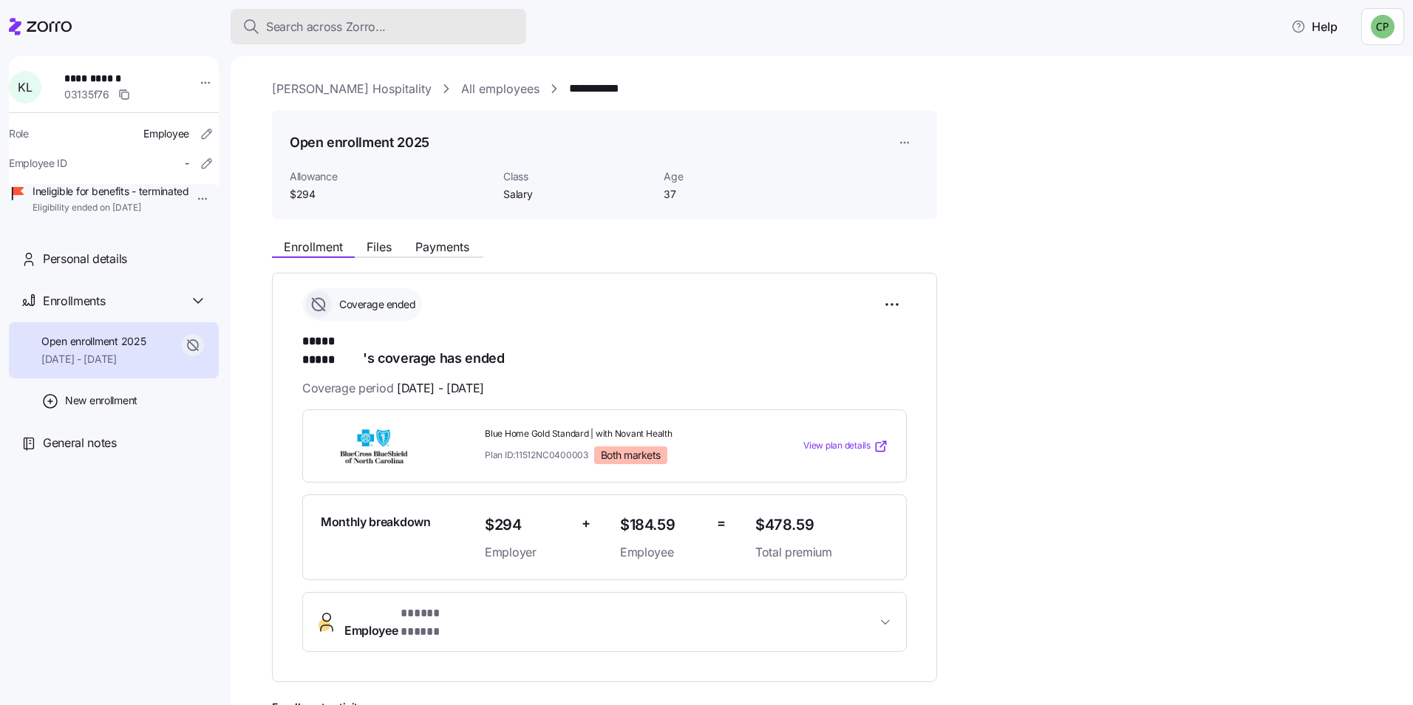
click at [341, 24] on span "Search across Zorro..." at bounding box center [326, 27] width 120 height 18
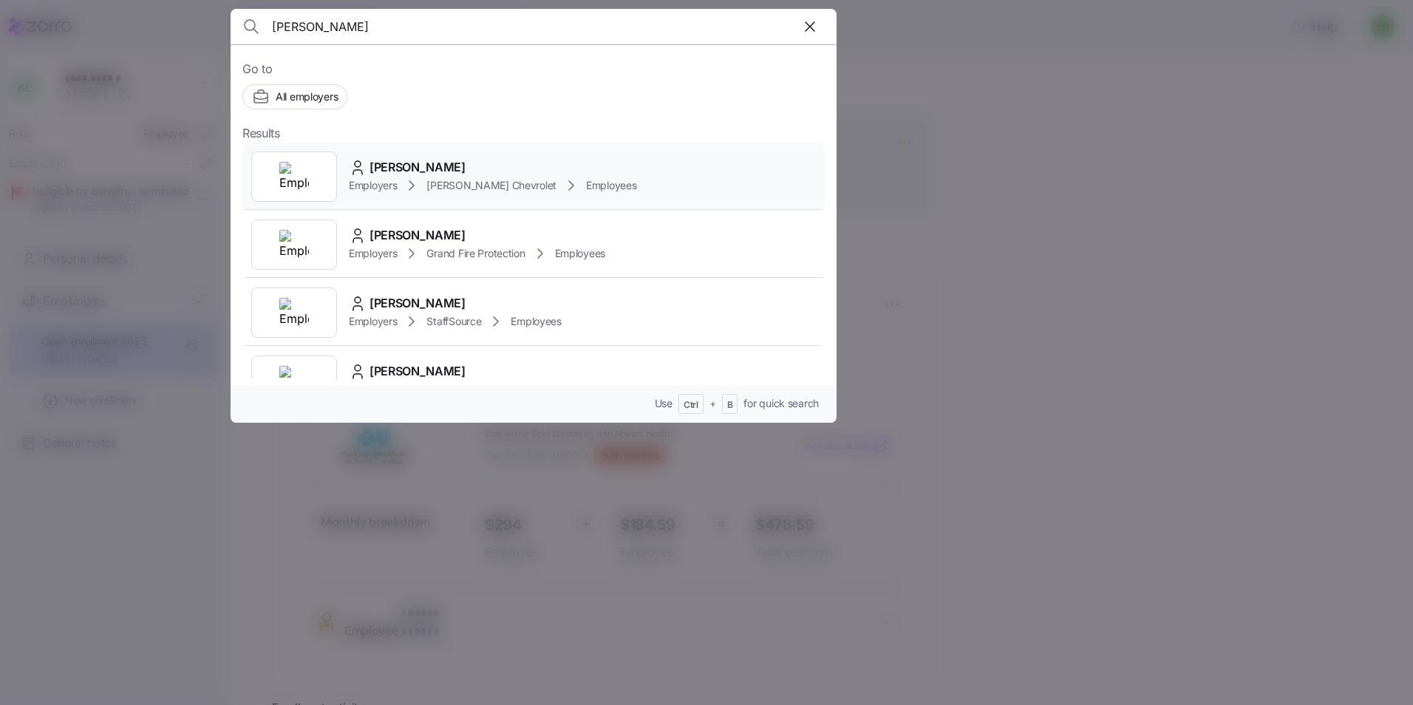
type input "[PERSON_NAME]"
click at [504, 175] on div "[PERSON_NAME]" at bounding box center [493, 167] width 288 height 18
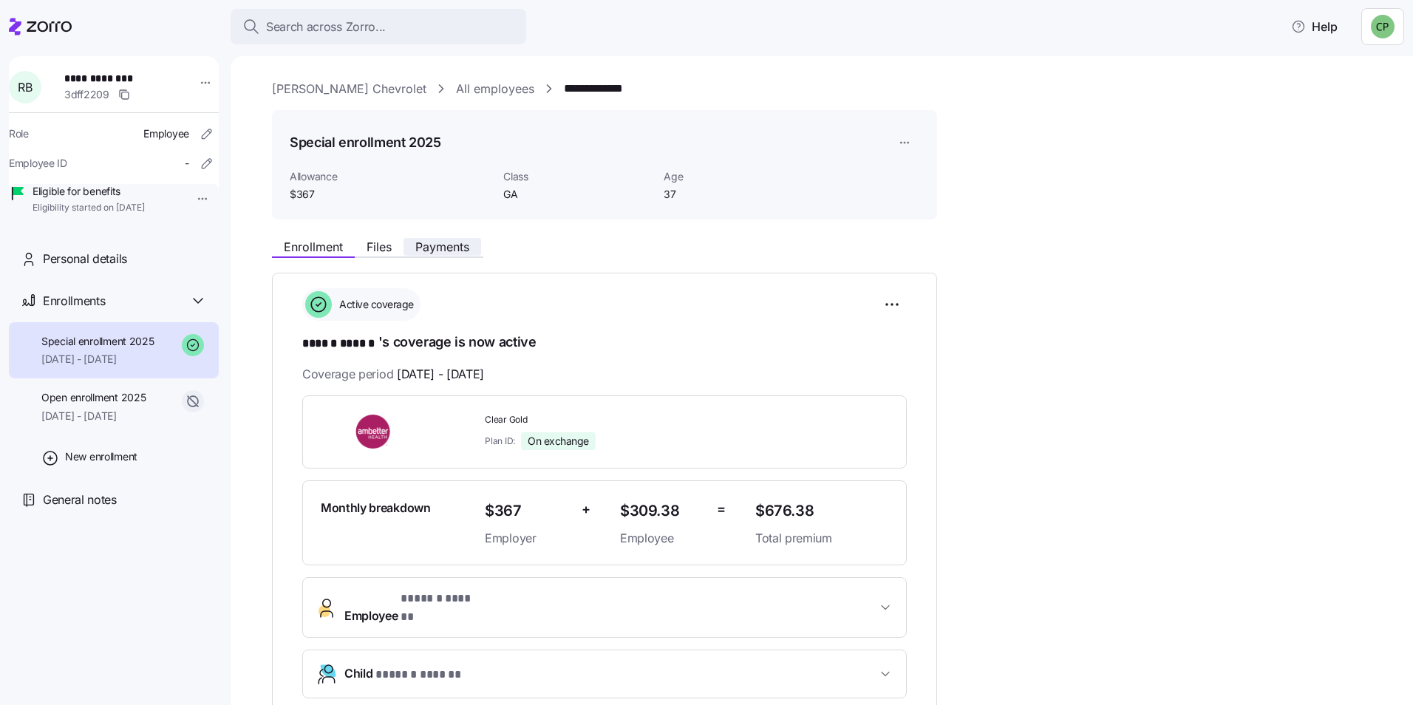
click at [431, 239] on button "Payments" at bounding box center [443, 247] width 78 height 18
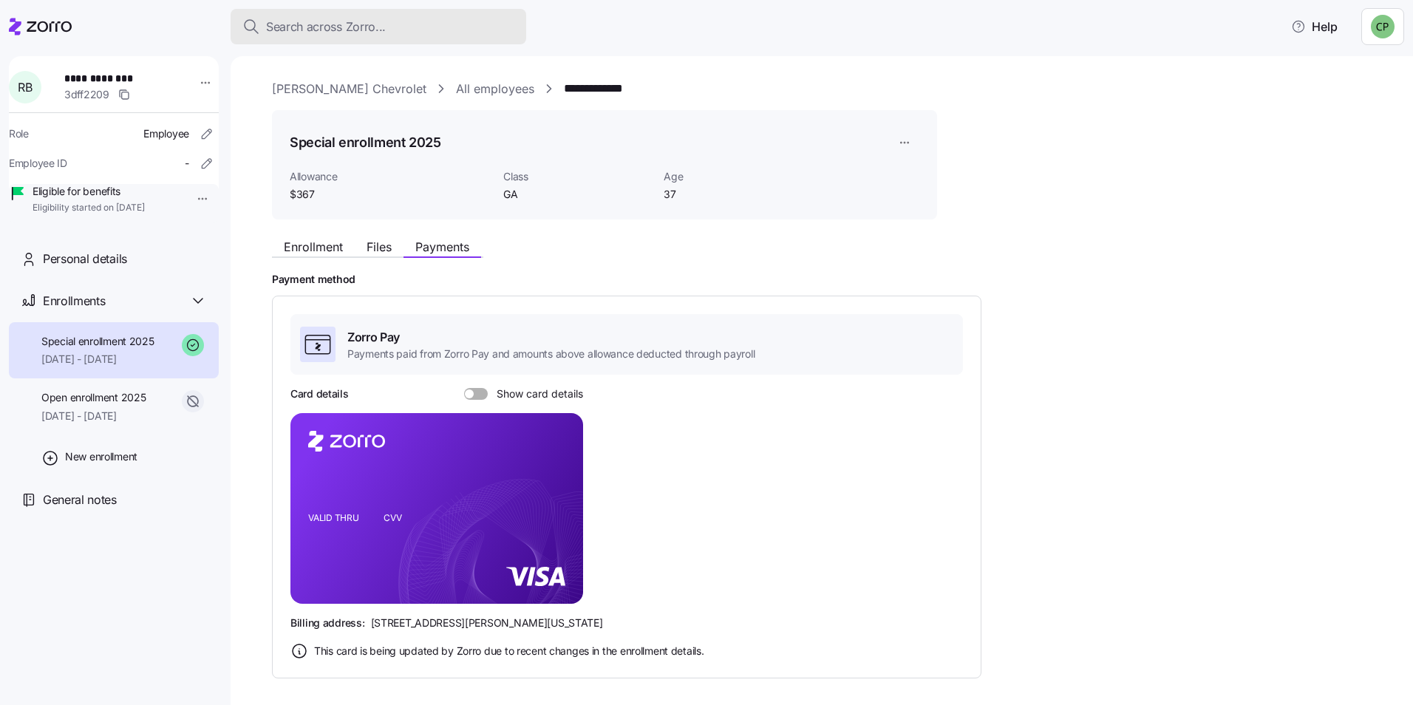
click at [422, 25] on div "Search across Zorro..." at bounding box center [378, 27] width 272 height 18
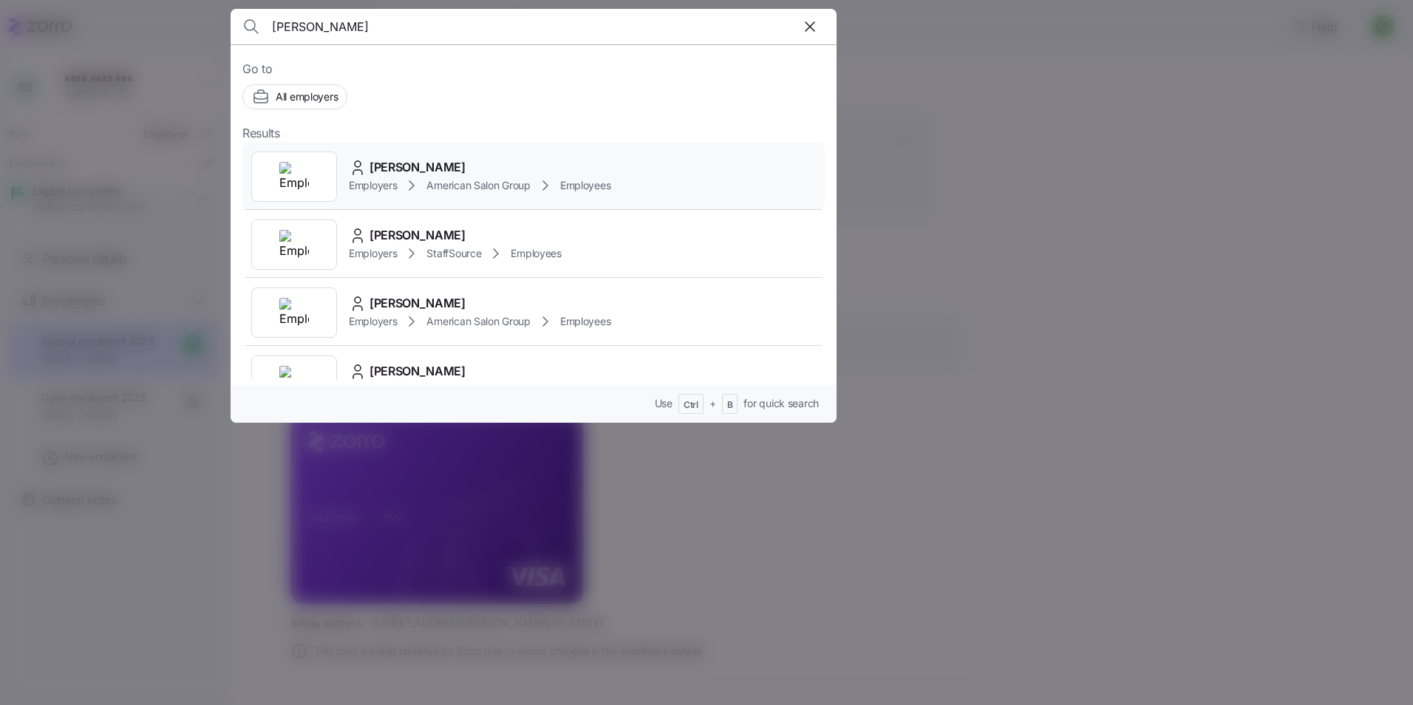
type input "[PERSON_NAME]"
click at [494, 177] on div "Employers American Salon Group Employees" at bounding box center [480, 186] width 262 height 18
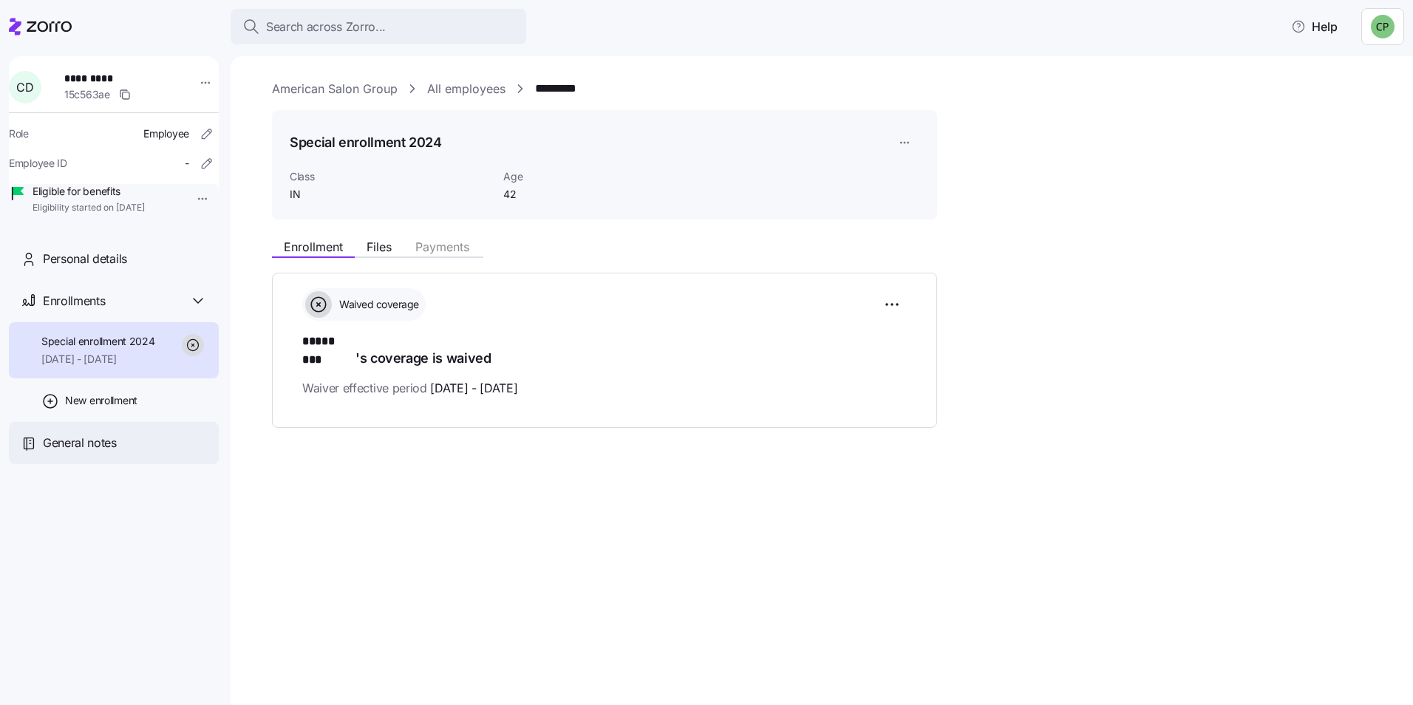
click at [115, 452] on span "General notes" at bounding box center [80, 443] width 74 height 18
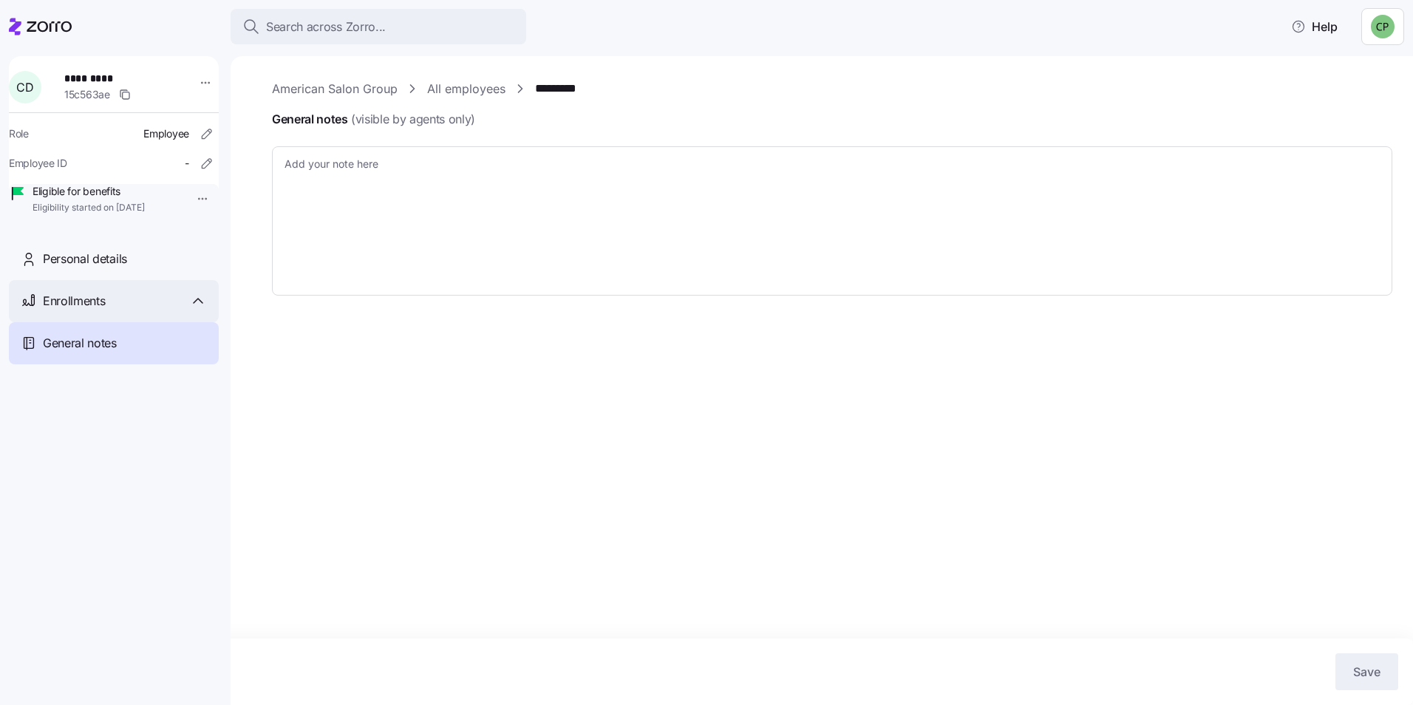
click at [143, 310] on div "Enrollments" at bounding box center [125, 301] width 164 height 18
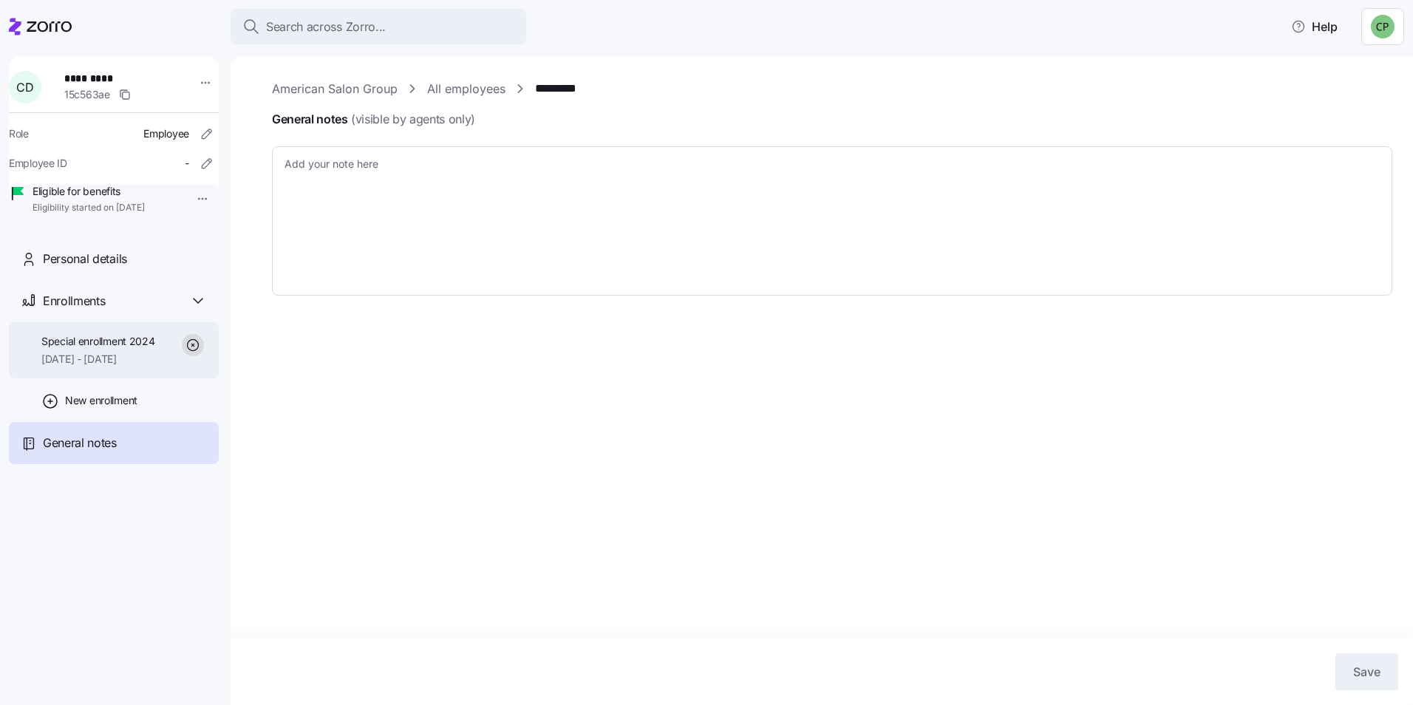
click at [121, 349] on span "Special enrollment 2024" at bounding box center [98, 341] width 114 height 15
type textarea "x"
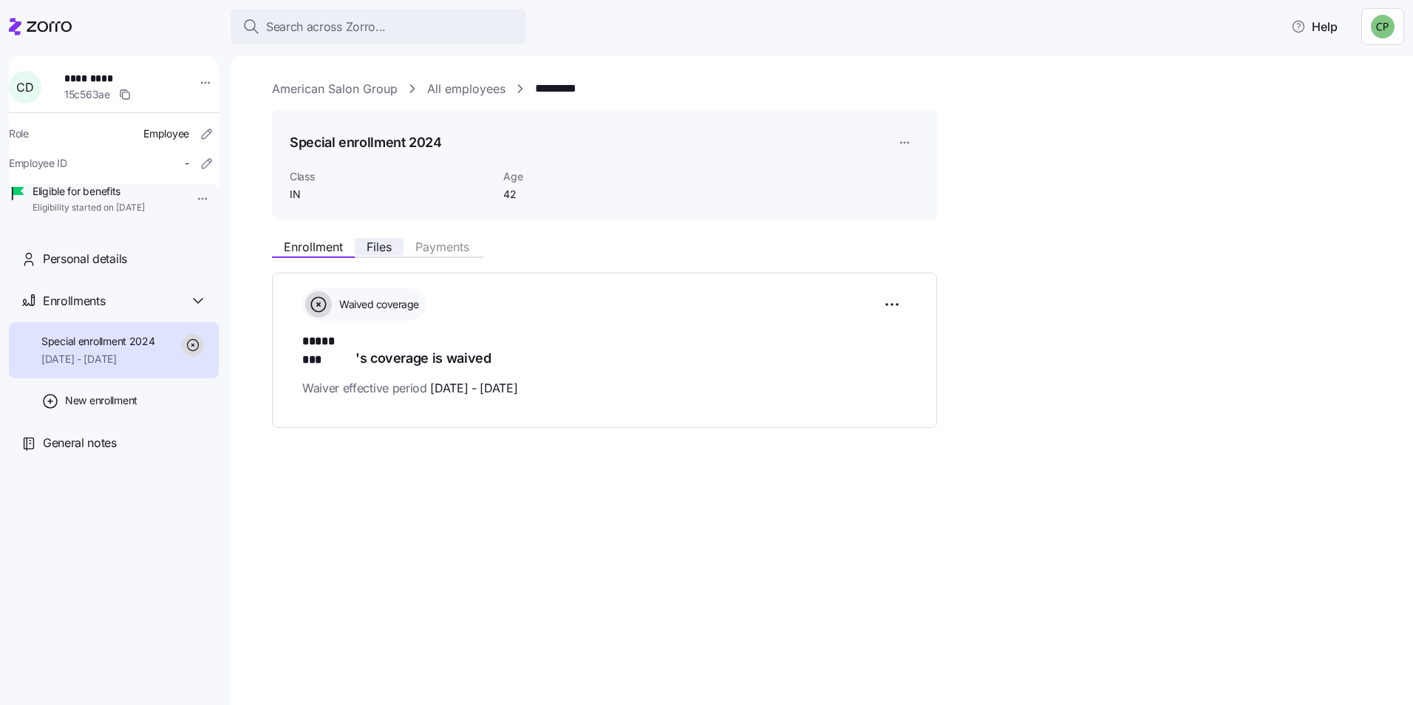
click at [390, 248] on span "Files" at bounding box center [379, 247] width 25 height 12
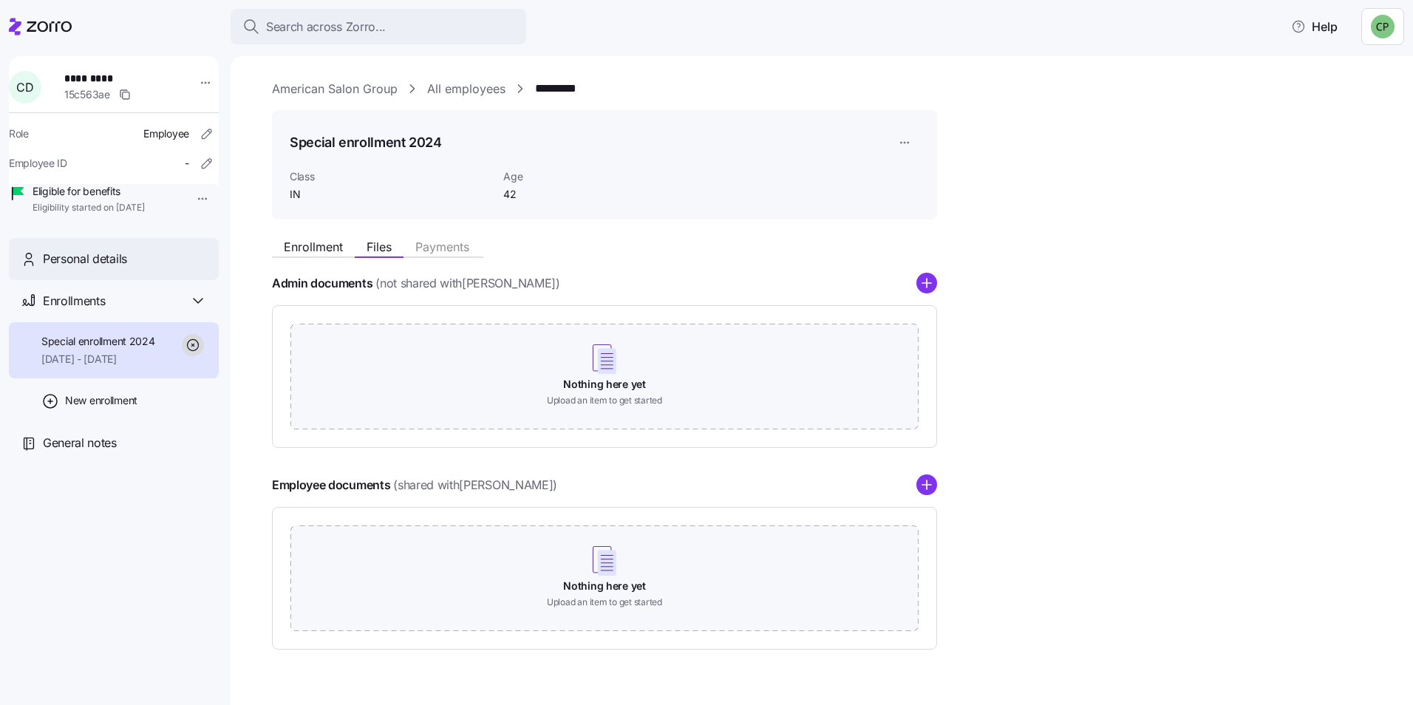
click at [133, 268] on div "Personal details" at bounding box center [125, 259] width 164 height 18
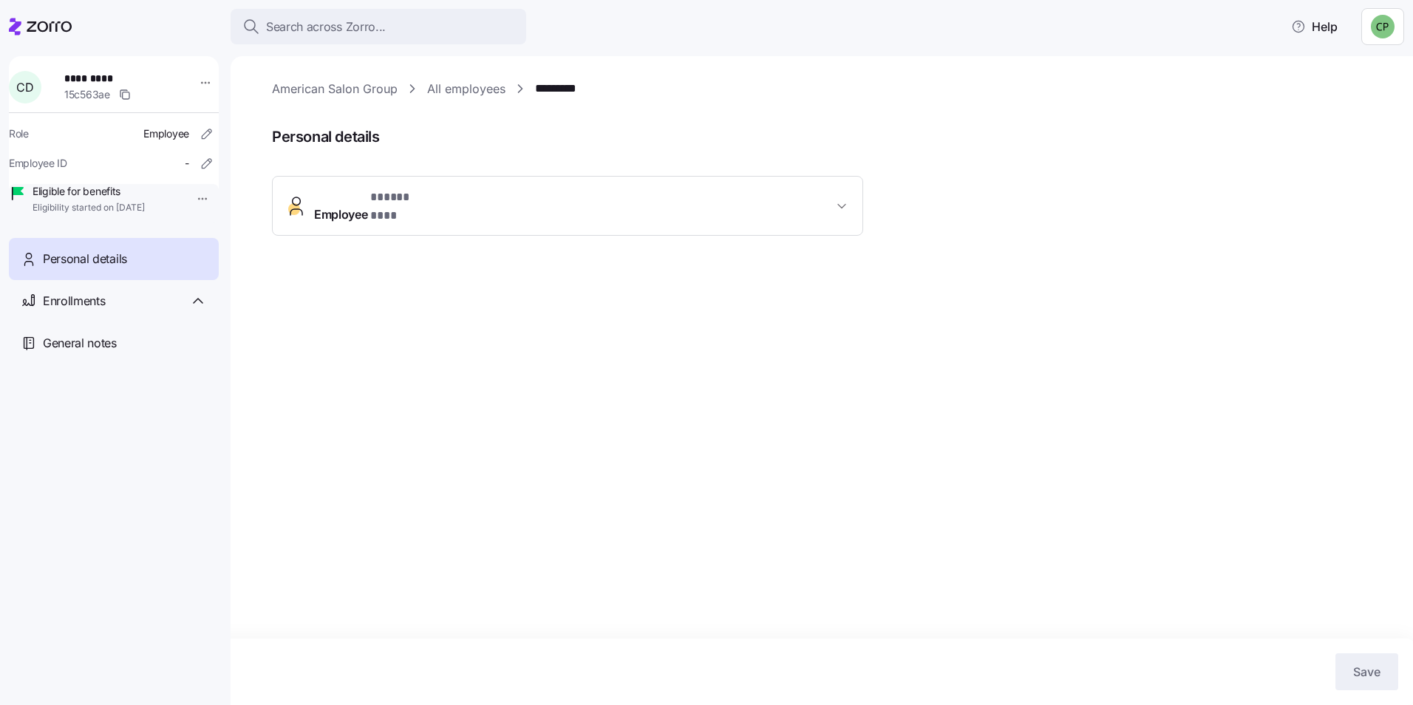
click at [410, 178] on button "Employee * ***** *** *" at bounding box center [568, 206] width 590 height 59
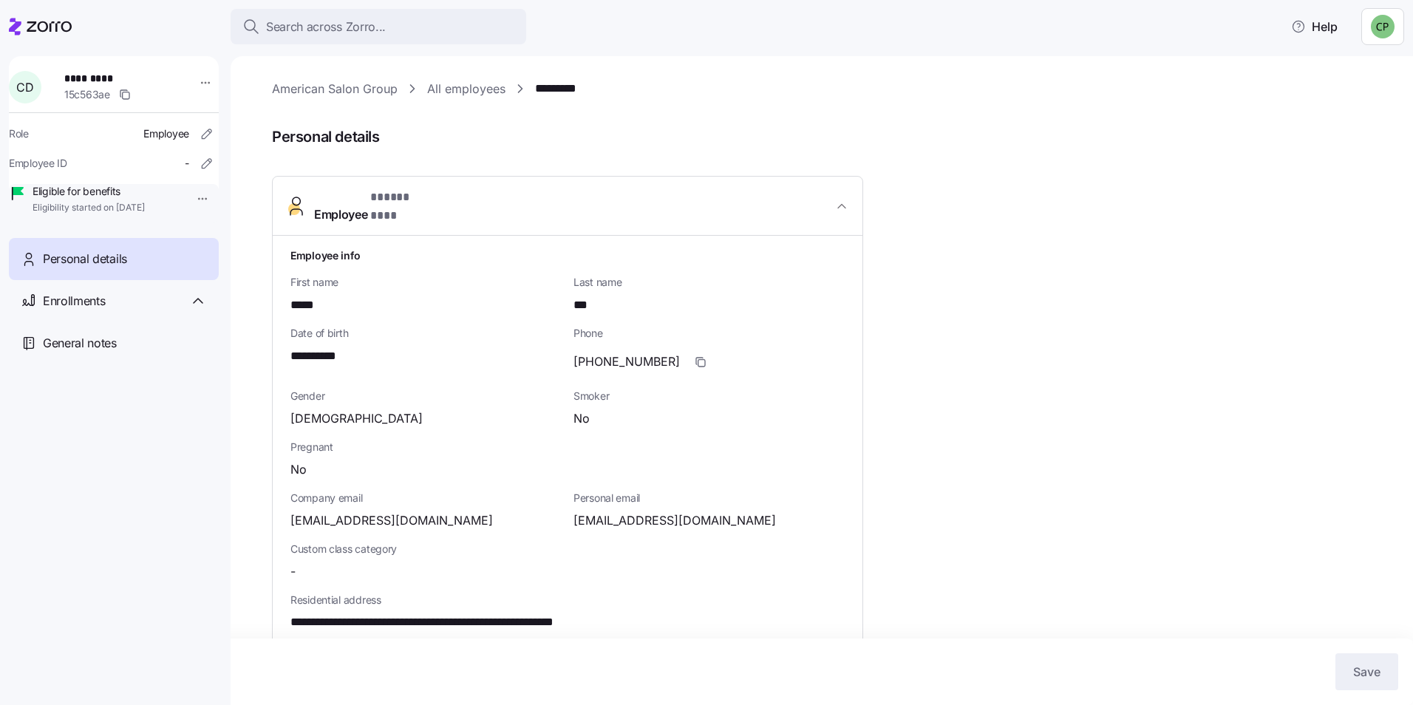
click at [86, 78] on span "*********" at bounding box center [115, 78] width 103 height 15
click at [197, 86] on html "**********" at bounding box center [706, 348] width 1413 height 696
click at [1254, 115] on html "**********" at bounding box center [706, 348] width 1413 height 696
click at [33, 92] on span "C D" at bounding box center [24, 87] width 17 height 12
click at [95, 268] on span "Personal details" at bounding box center [85, 259] width 84 height 18
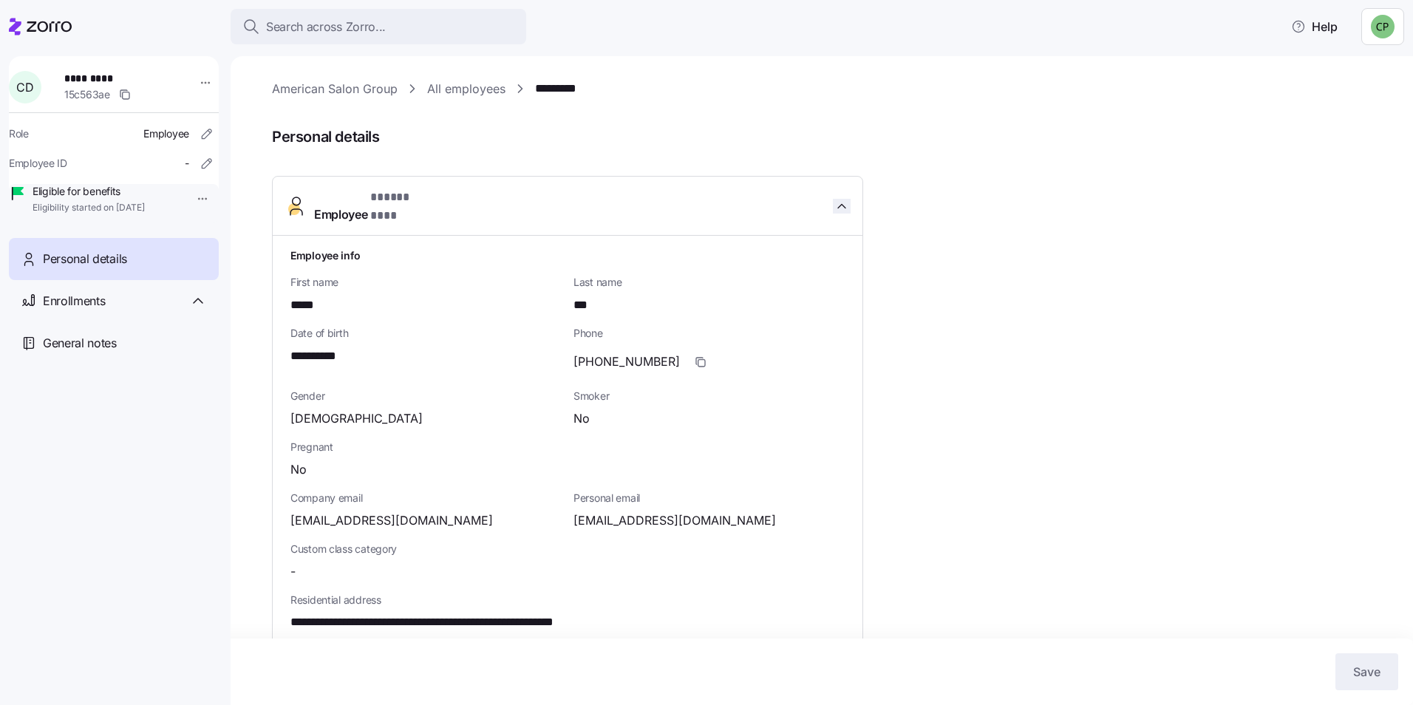
click at [843, 201] on icon "button" at bounding box center [842, 206] width 15 height 15
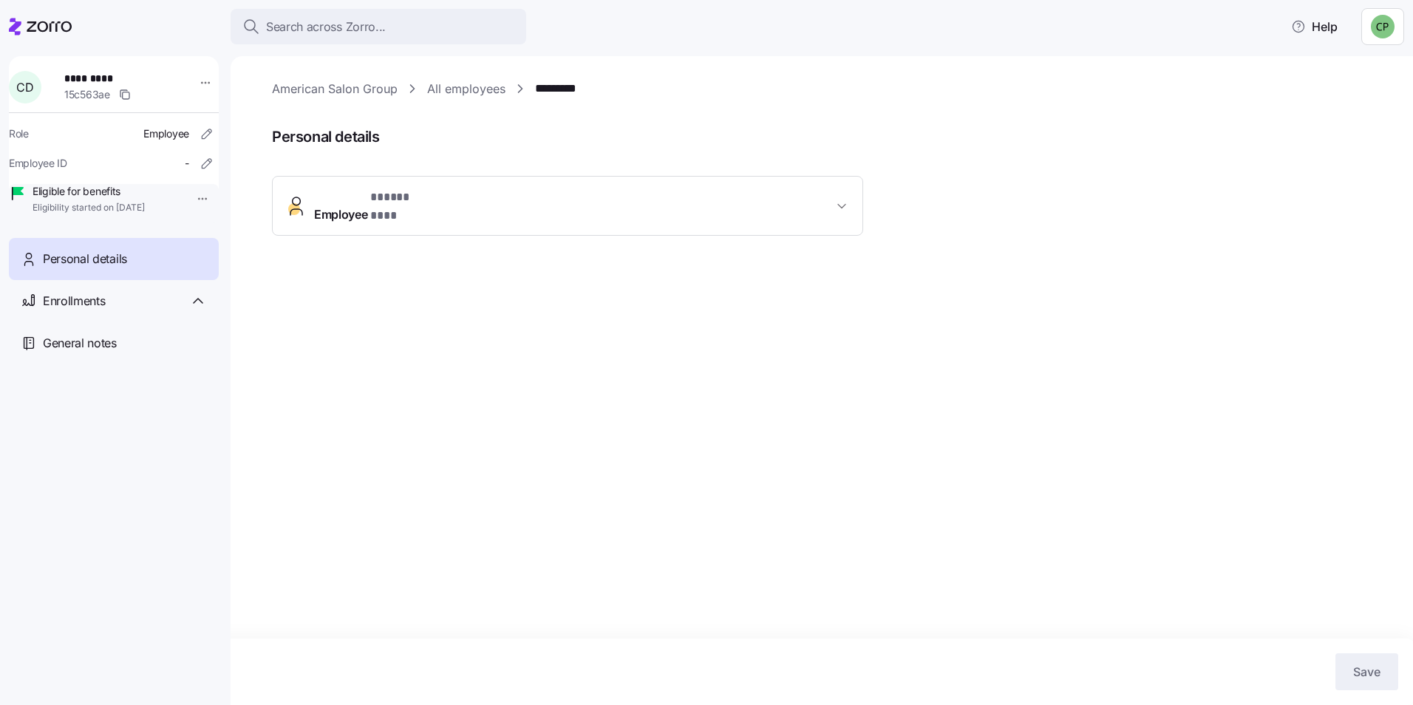
click at [67, 22] on icon at bounding box center [49, 26] width 45 height 10
